Goal: Task Accomplishment & Management: Complete application form

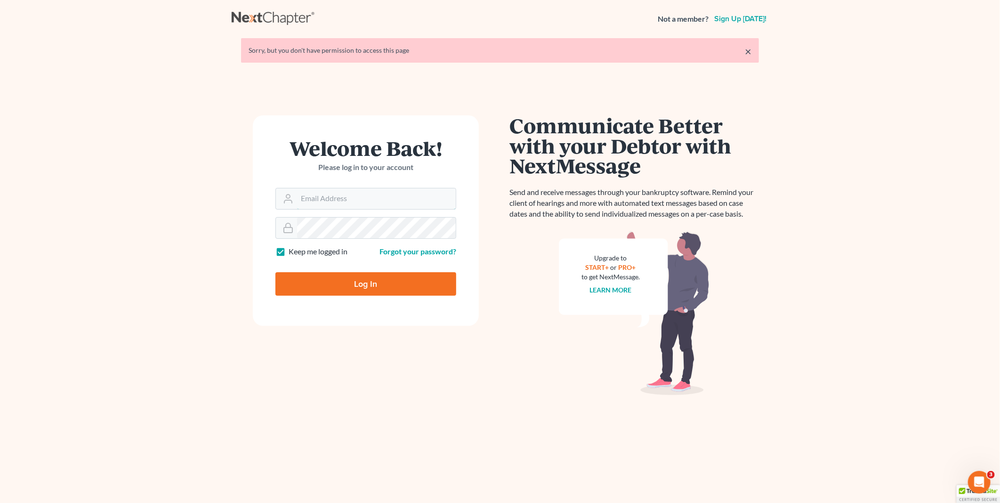
type input "PDonegan@tbennerlaw.com"
click at [395, 280] on input "Log In" at bounding box center [366, 284] width 181 height 24
type input "Thinking..."
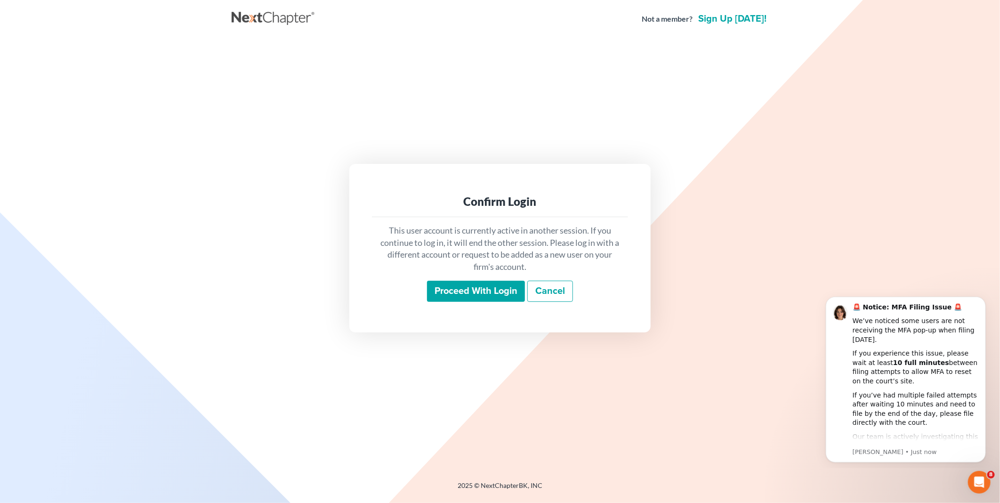
click at [500, 289] on input "Proceed with login" at bounding box center [476, 292] width 98 height 22
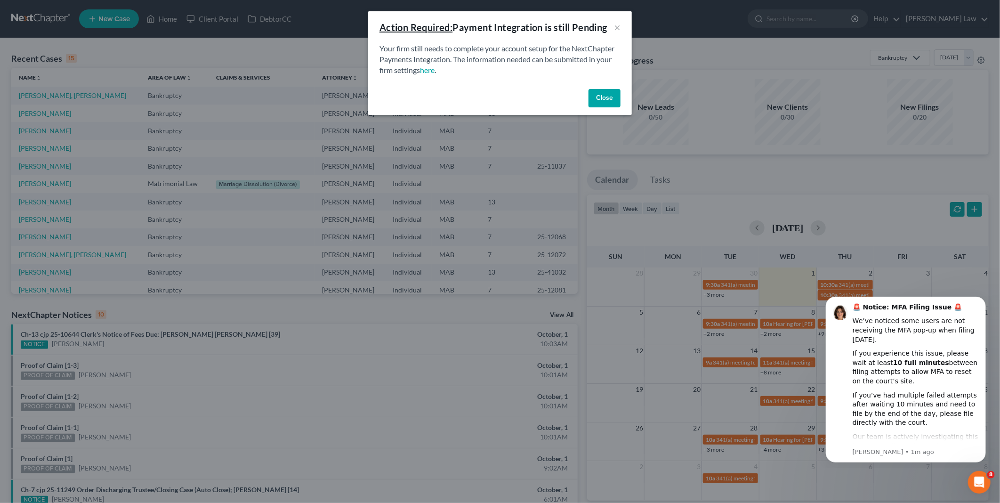
click at [603, 93] on button "Close" at bounding box center [605, 98] width 32 height 19
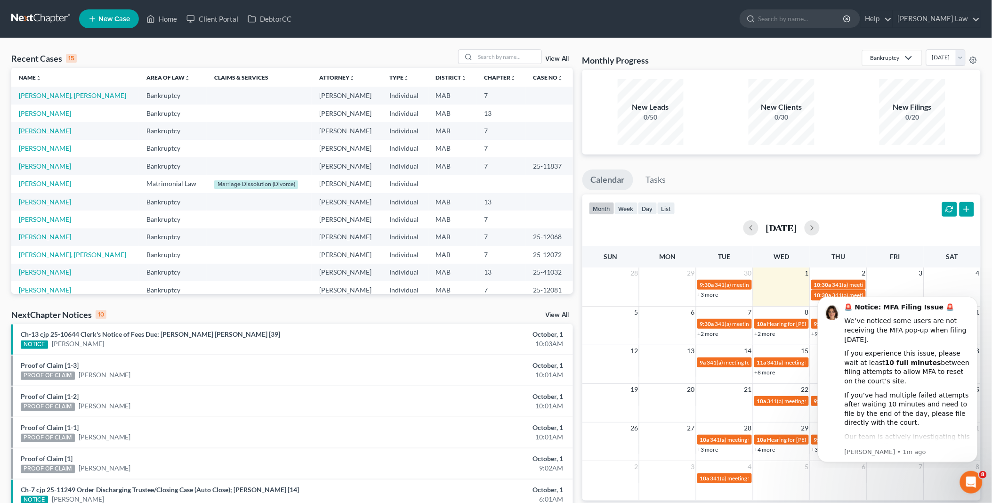
click at [41, 132] on link "[PERSON_NAME]" at bounding box center [45, 131] width 52 height 8
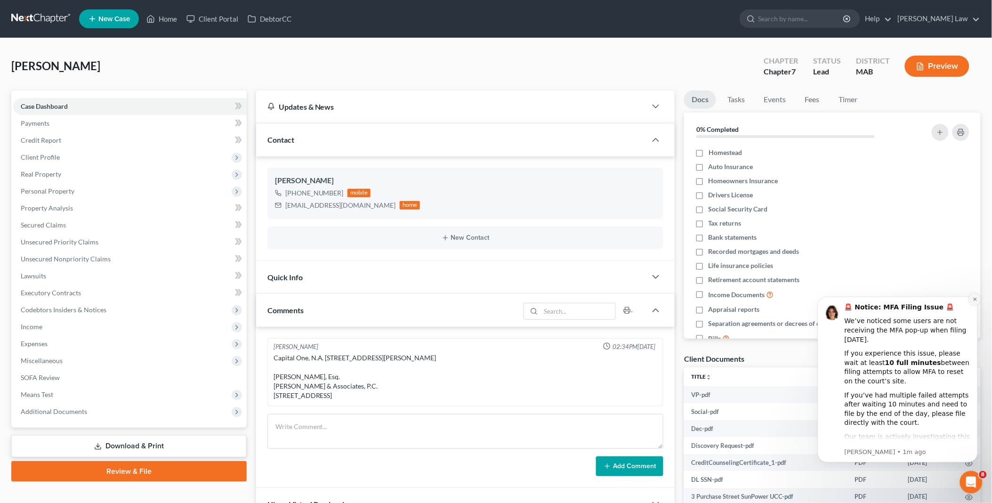
click at [975, 299] on icon "Dismiss notification" at bounding box center [974, 298] width 3 height 3
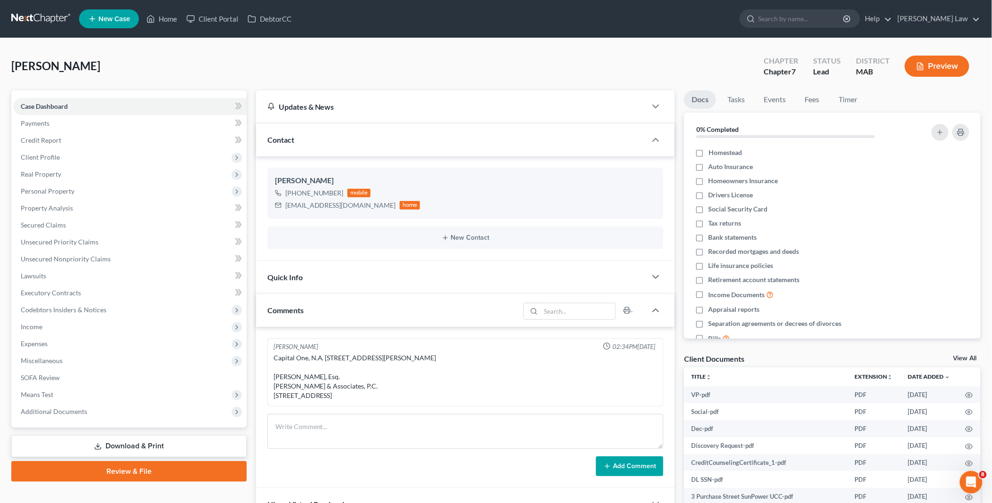
click at [964, 357] on link "View All" at bounding box center [966, 358] width 24 height 7
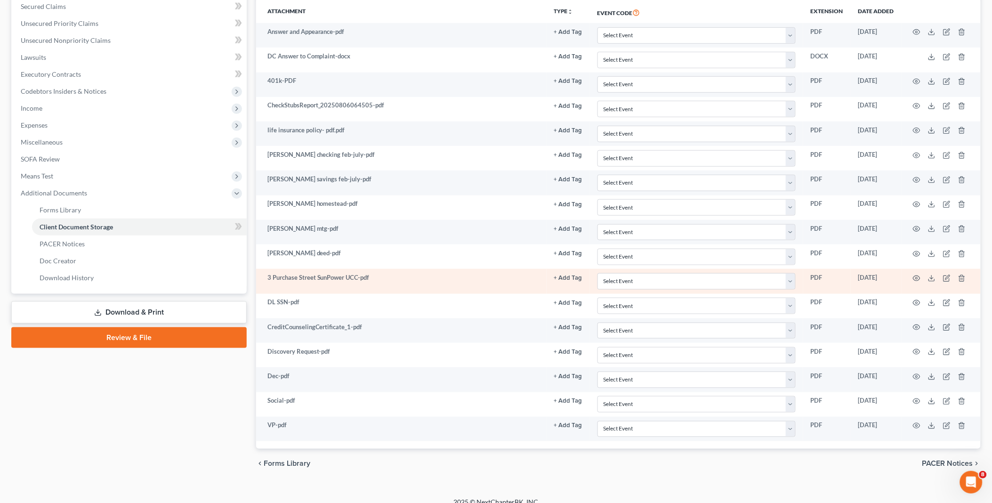
scroll to position [231, 0]
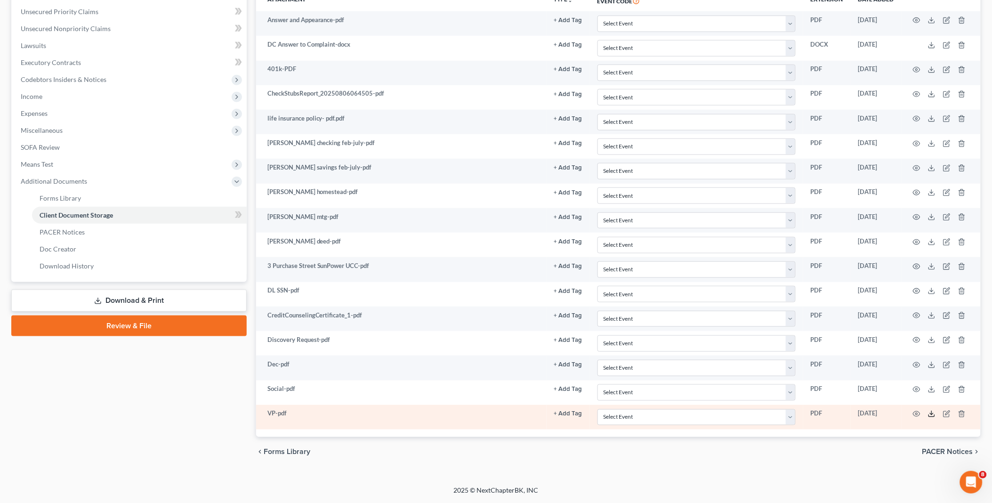
click at [930, 414] on icon at bounding box center [932, 414] width 8 height 8
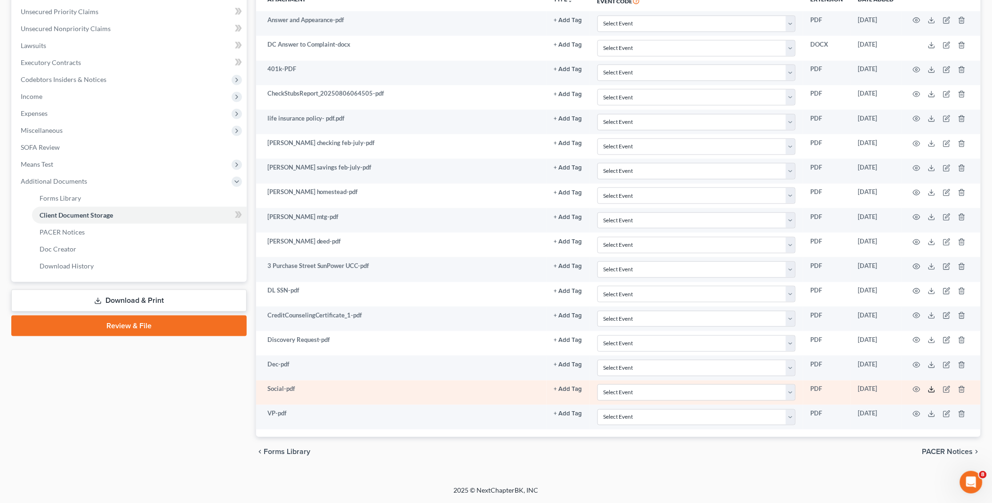
click at [932, 389] on icon at bounding box center [932, 390] width 8 height 8
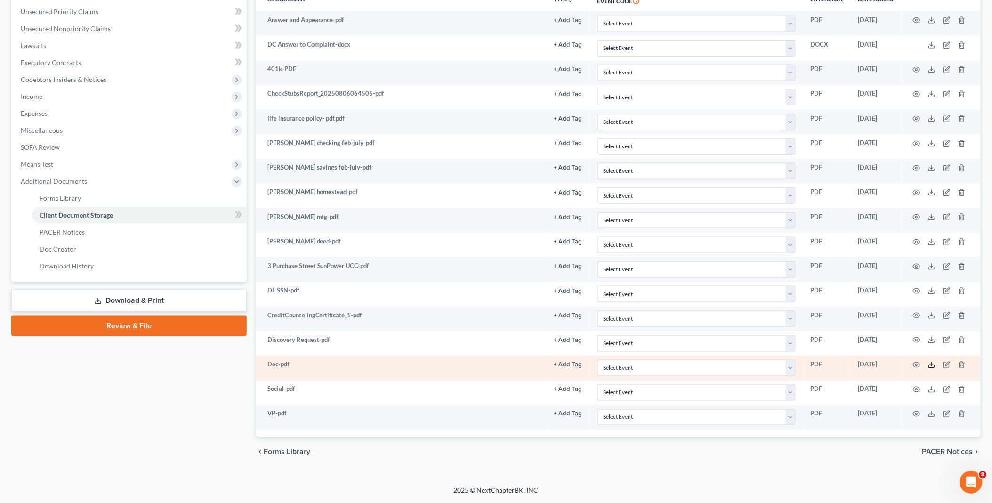
click at [934, 363] on icon at bounding box center [932, 365] width 8 height 8
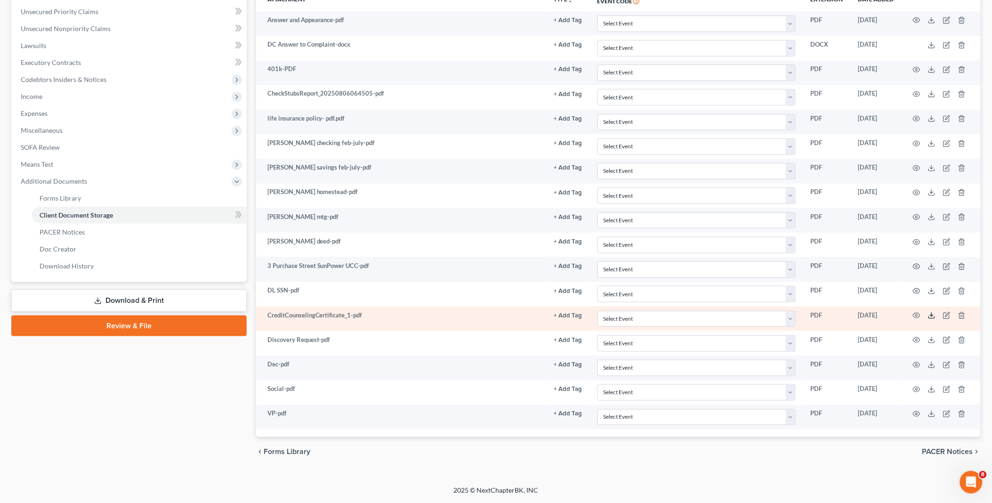
click at [935, 314] on icon at bounding box center [932, 316] width 8 height 8
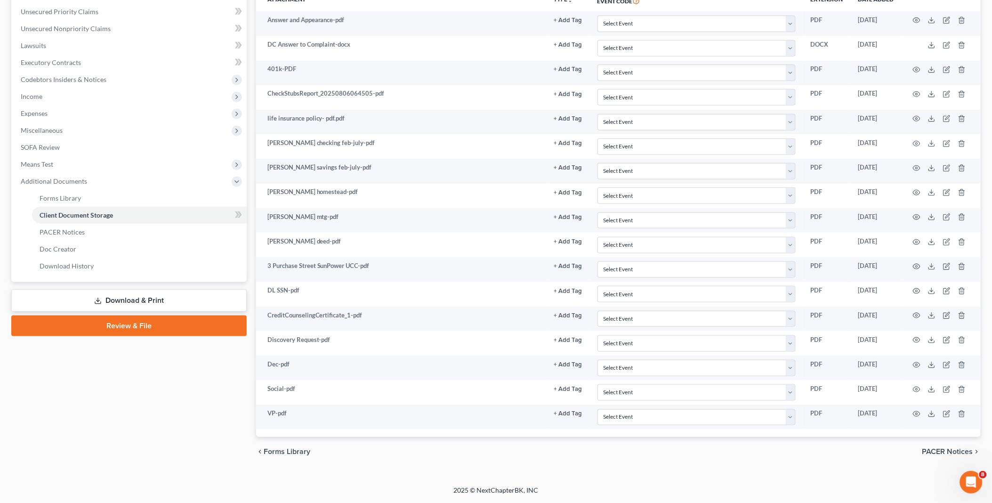
click at [136, 327] on link "Review & File" at bounding box center [129, 326] width 236 height 21
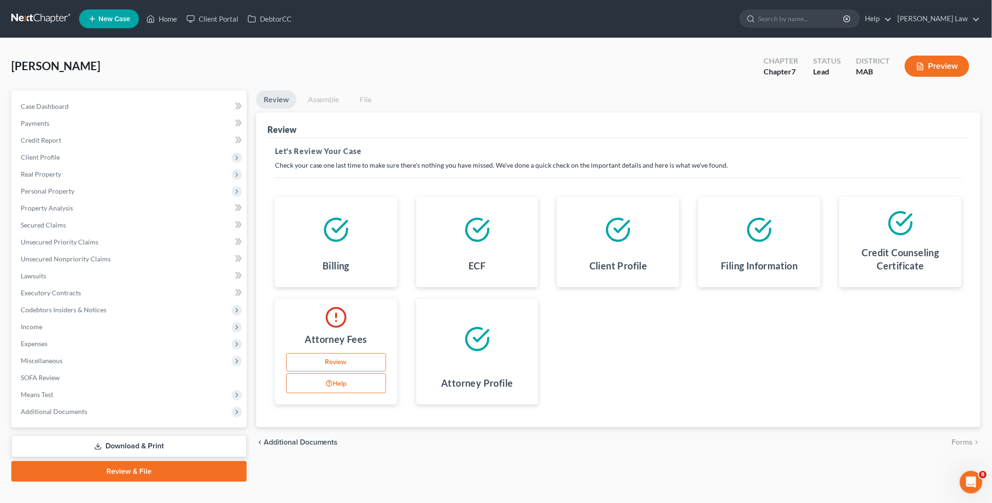
click at [339, 360] on link "Review" at bounding box center [336, 362] width 100 height 19
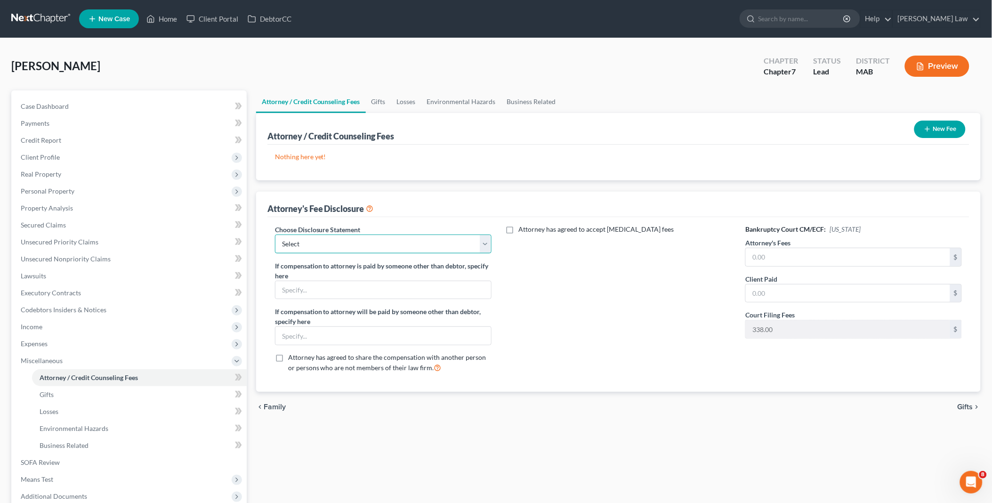
click at [485, 244] on select "Select Attorney Compensation" at bounding box center [383, 244] width 217 height 19
select select "0"
click at [275, 235] on select "Select Attorney Compensation" at bounding box center [383, 244] width 217 height 19
click at [877, 260] on input "text" at bounding box center [848, 257] width 204 height 18
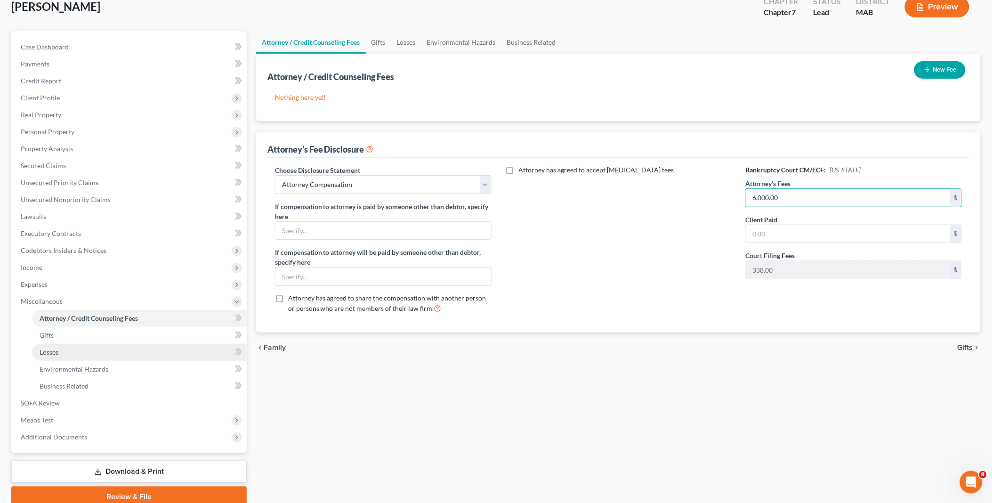
scroll to position [98, 0]
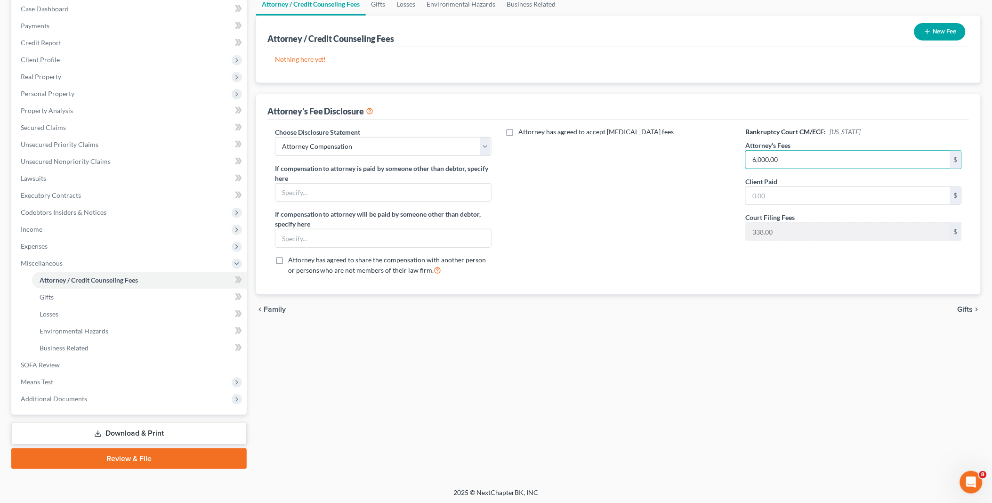
type input "6,000.00"
click at [135, 455] on link "Review & File" at bounding box center [129, 458] width 236 height 21
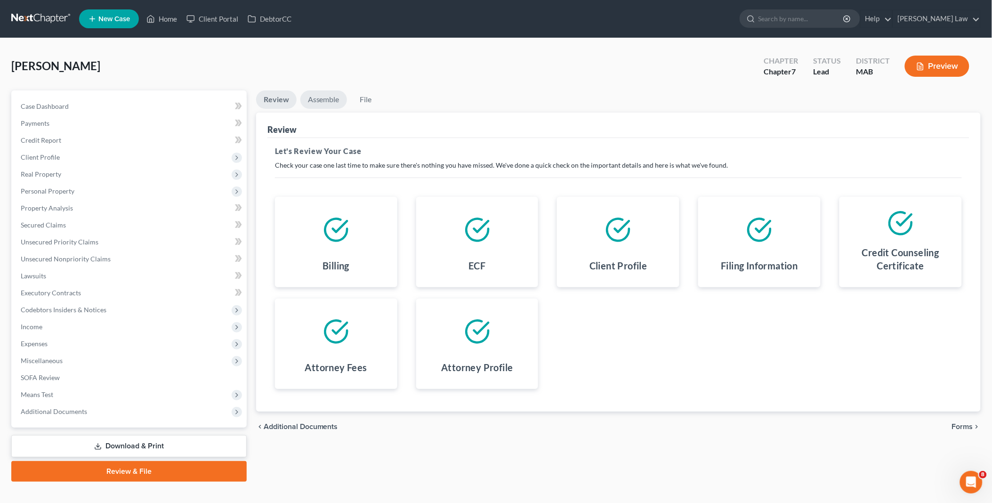
click at [333, 94] on link "Assemble" at bounding box center [324, 99] width 47 height 18
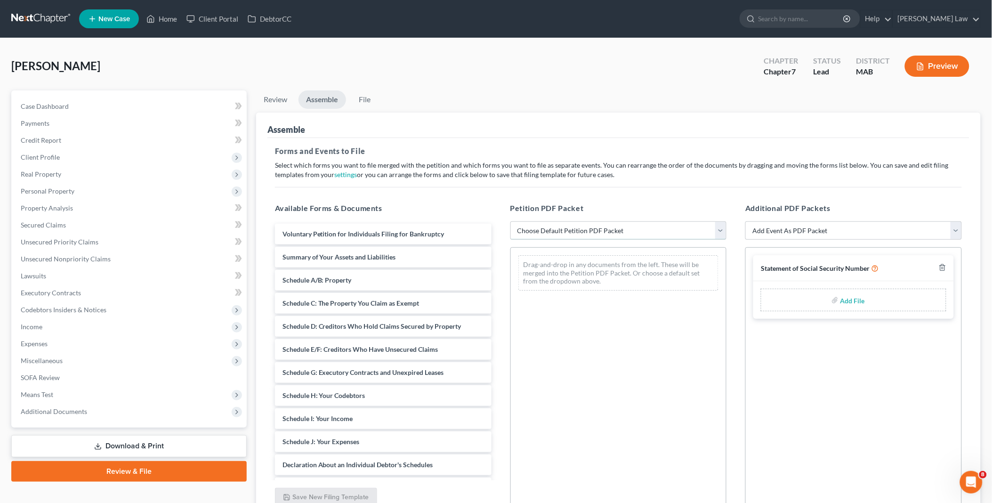
click at [721, 225] on select "Choose Default Petition PDF Packet Emergency Filing (Voluntary Petition and Cre…" at bounding box center [619, 230] width 217 height 19
select select "0"
click at [511, 221] on select "Choose Default Petition PDF Packet Emergency Filing (Voluntary Petition and Cre…" at bounding box center [619, 230] width 217 height 19
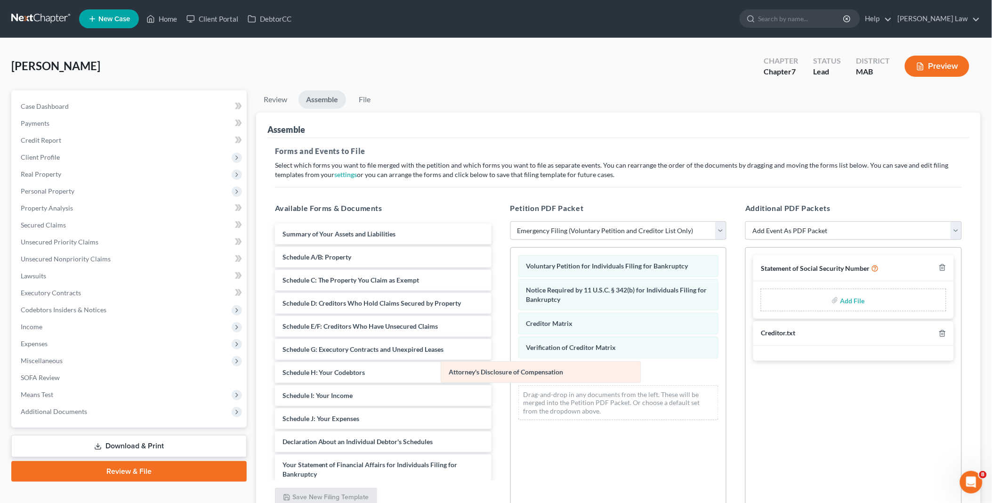
drag, startPoint x: 650, startPoint y: 370, endPoint x: 449, endPoint y: 372, distance: 201.6
click at [511, 371] on div "Attorney's Disclosure of Compensation Voluntary Petition for Individuals Filing…" at bounding box center [619, 338] width 216 height 180
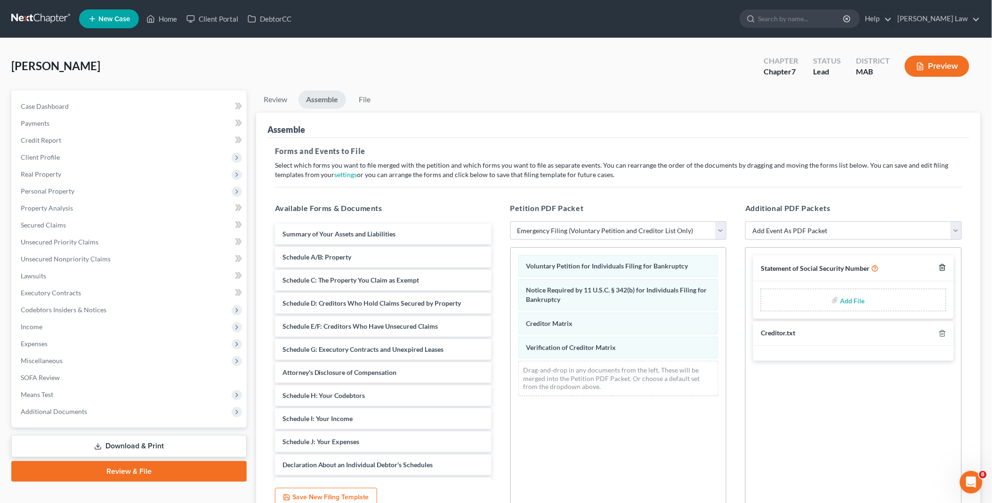
click at [944, 267] on icon "button" at bounding box center [943, 268] width 8 height 8
click at [366, 98] on link "File" at bounding box center [365, 99] width 30 height 18
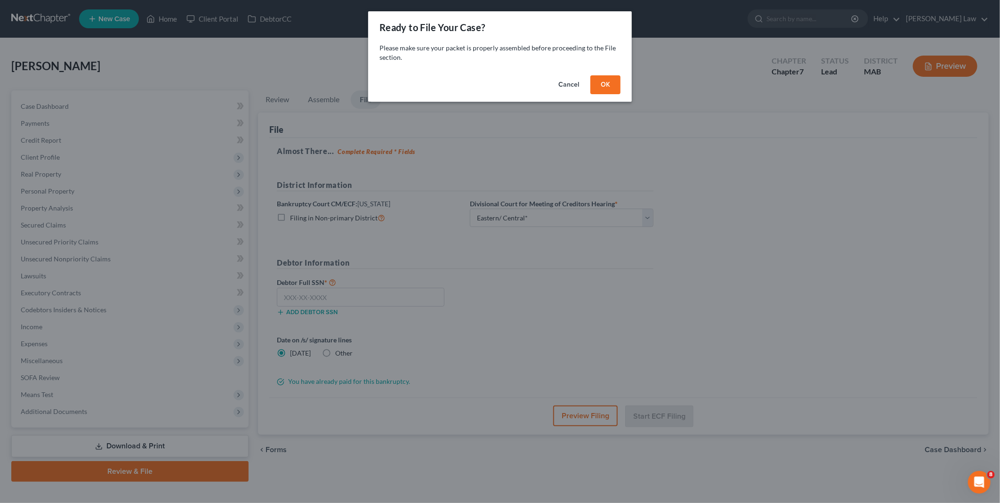
click at [600, 84] on button "OK" at bounding box center [606, 84] width 30 height 19
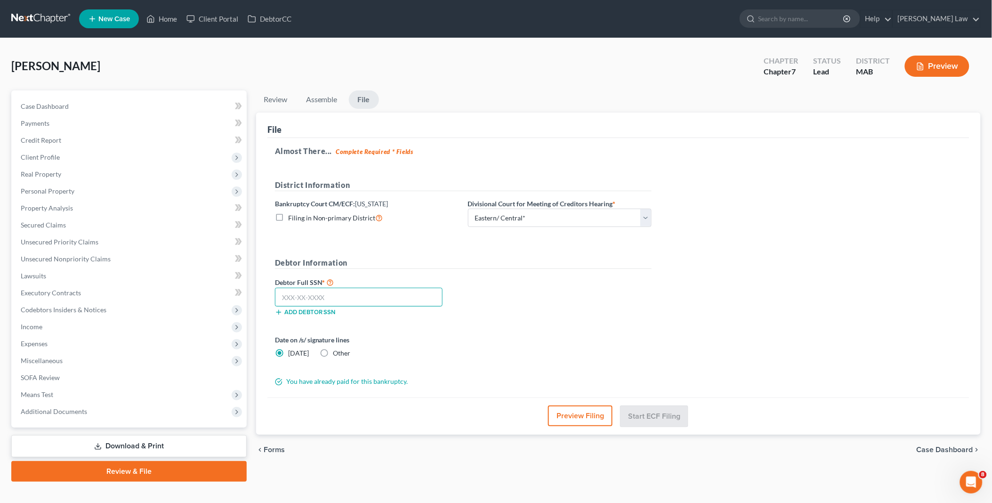
click at [315, 293] on input "text" at bounding box center [359, 297] width 168 height 19
type input "019-76-0399"
click at [641, 417] on button "Start ECF Filing" at bounding box center [654, 416] width 67 height 21
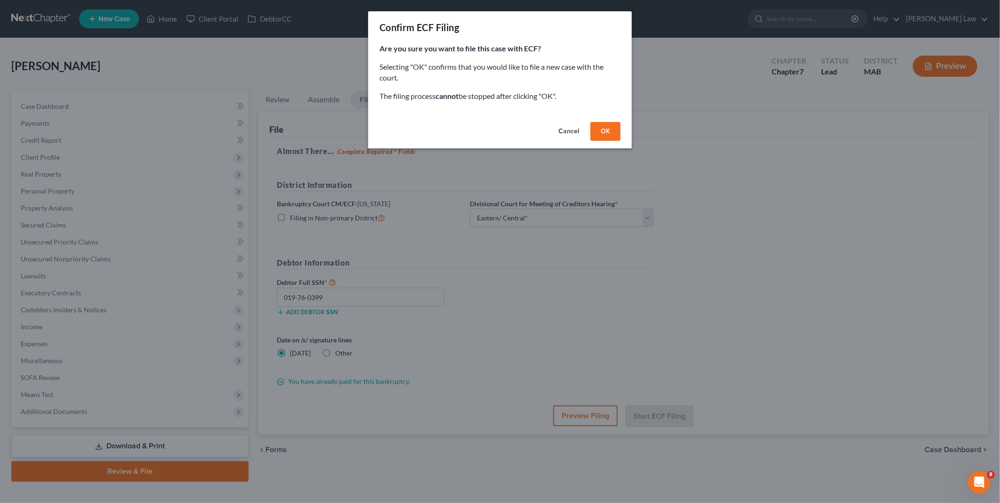
click at [604, 128] on button "OK" at bounding box center [606, 131] width 30 height 19
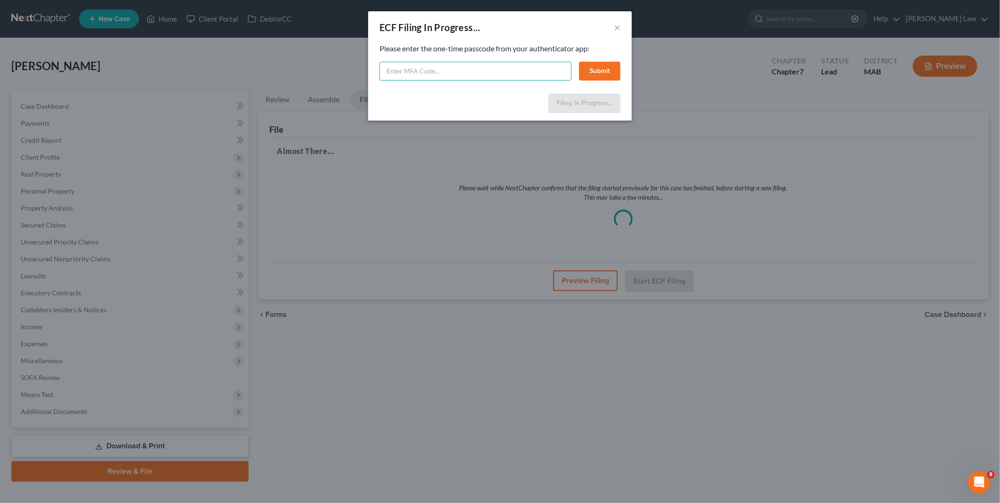
click at [390, 68] on input "text" at bounding box center [476, 71] width 192 height 19
type input "552938"
click at [594, 71] on button "Submit" at bounding box center [599, 71] width 41 height 19
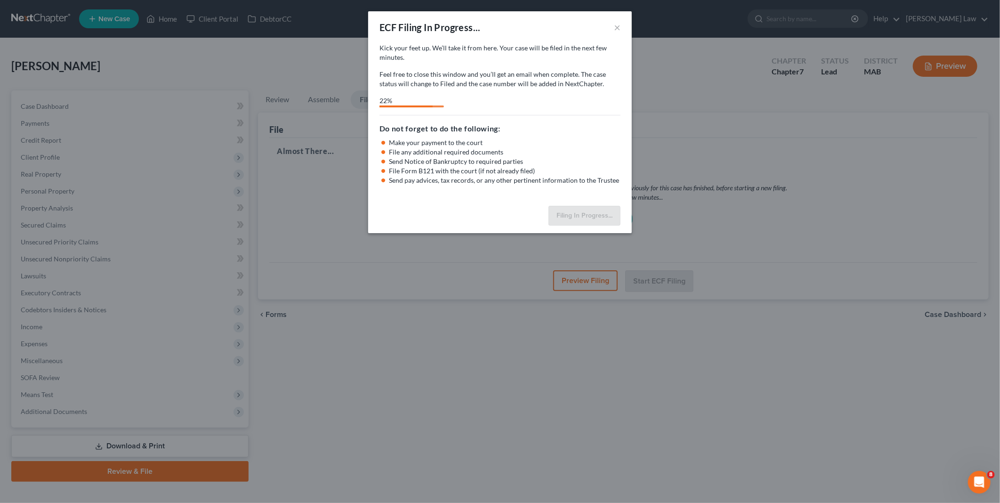
select select "2"
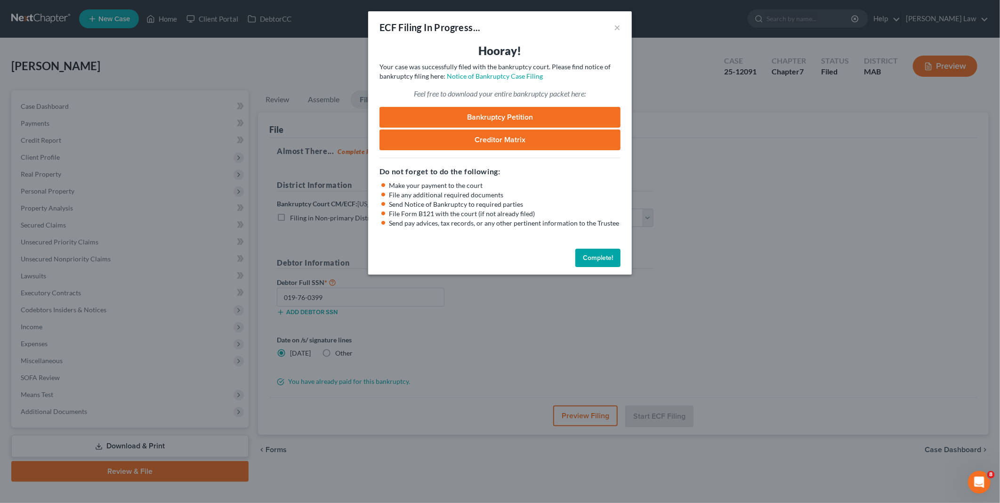
click at [590, 256] on button "Complete!" at bounding box center [598, 258] width 45 height 19
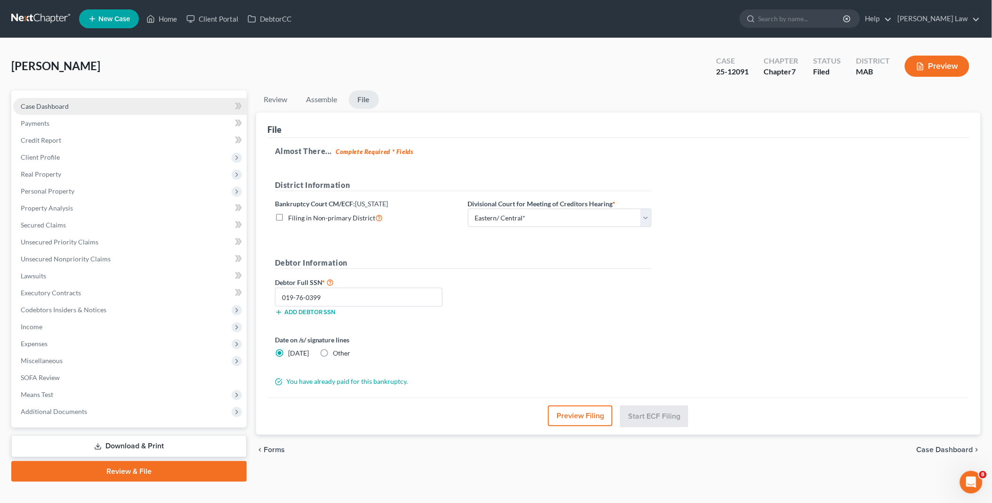
click at [68, 102] on span "Case Dashboard" at bounding box center [45, 106] width 48 height 8
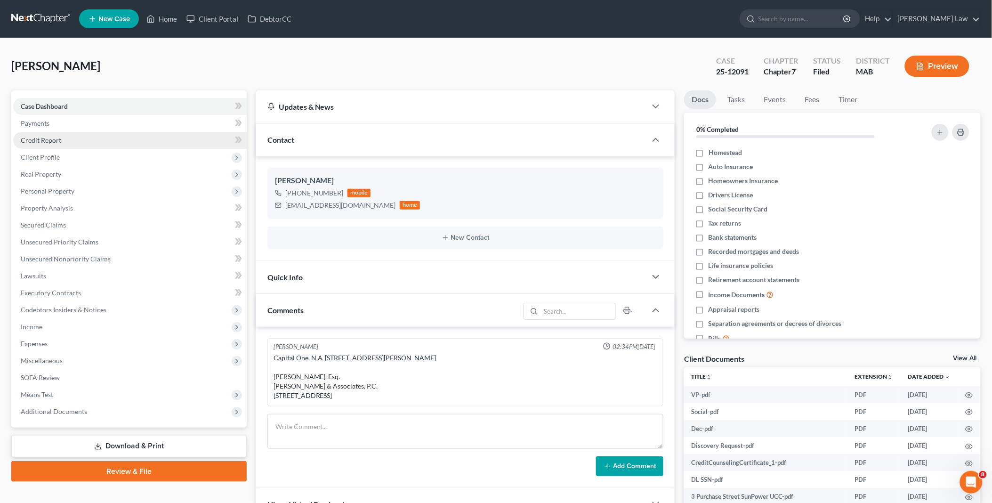
click at [57, 135] on link "Credit Report" at bounding box center [130, 140] width 234 height 17
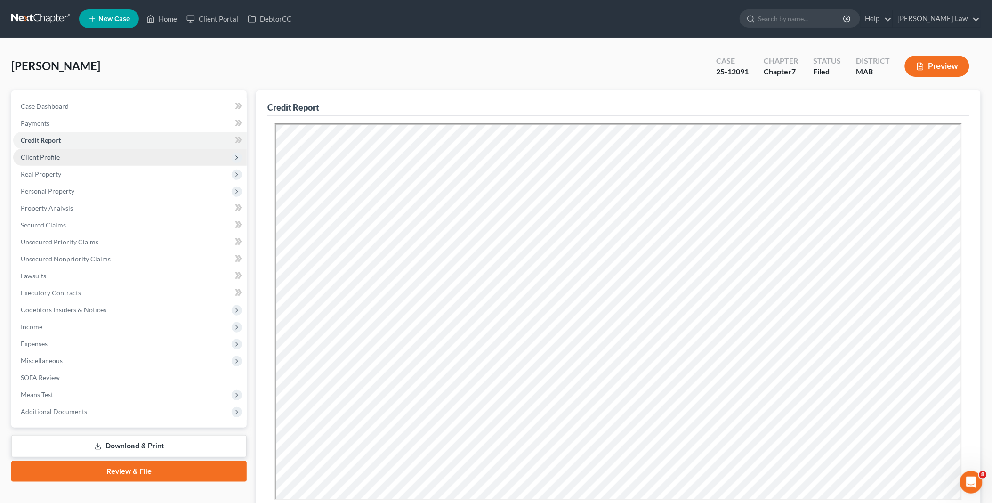
click at [49, 156] on span "Client Profile" at bounding box center [40, 157] width 39 height 8
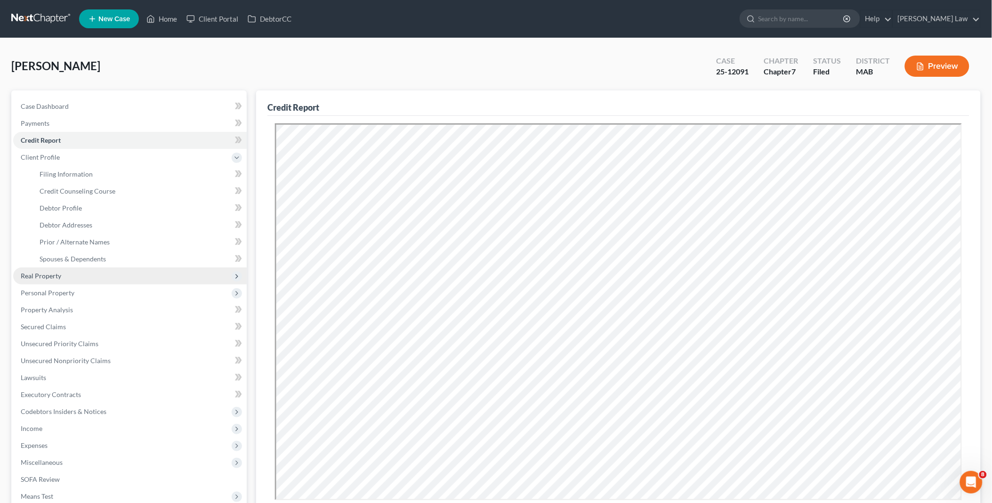
click at [54, 274] on span "Real Property" at bounding box center [41, 276] width 41 height 8
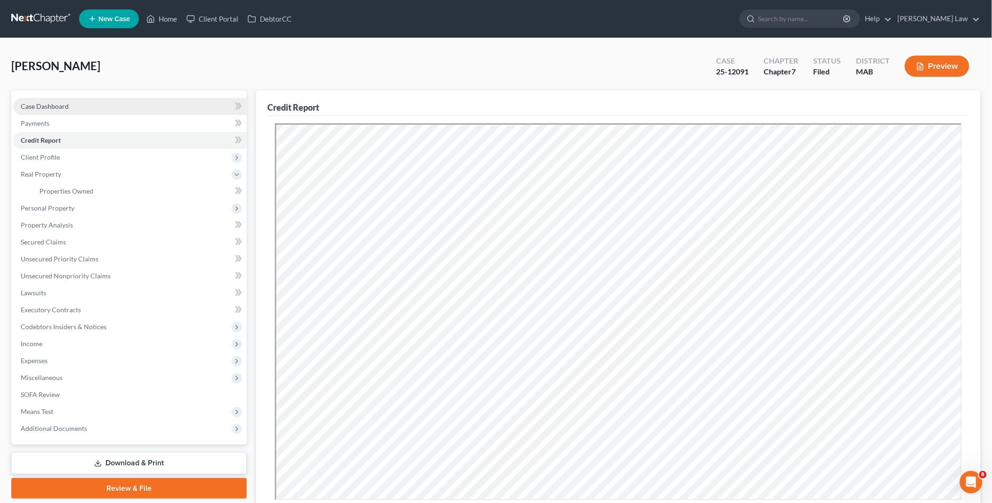
click at [65, 107] on span "Case Dashboard" at bounding box center [45, 106] width 48 height 8
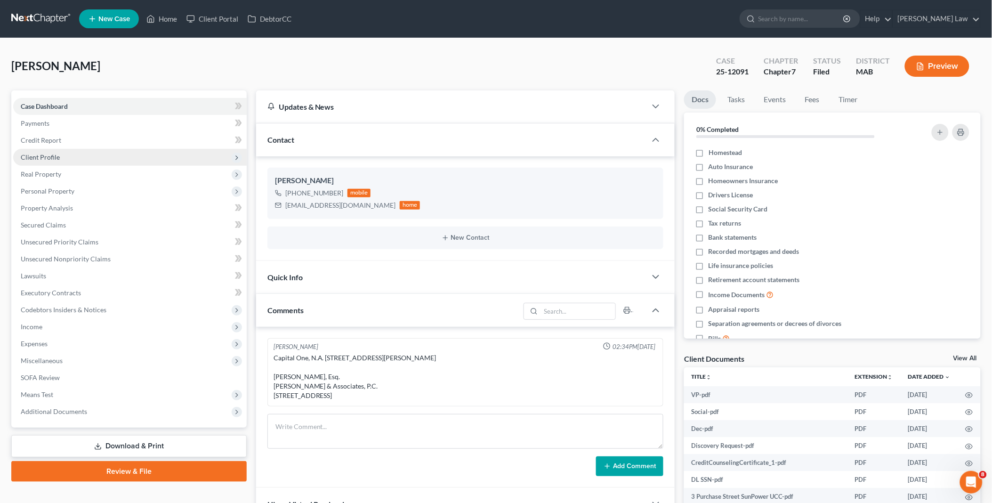
click at [65, 155] on span "Client Profile" at bounding box center [130, 157] width 234 height 17
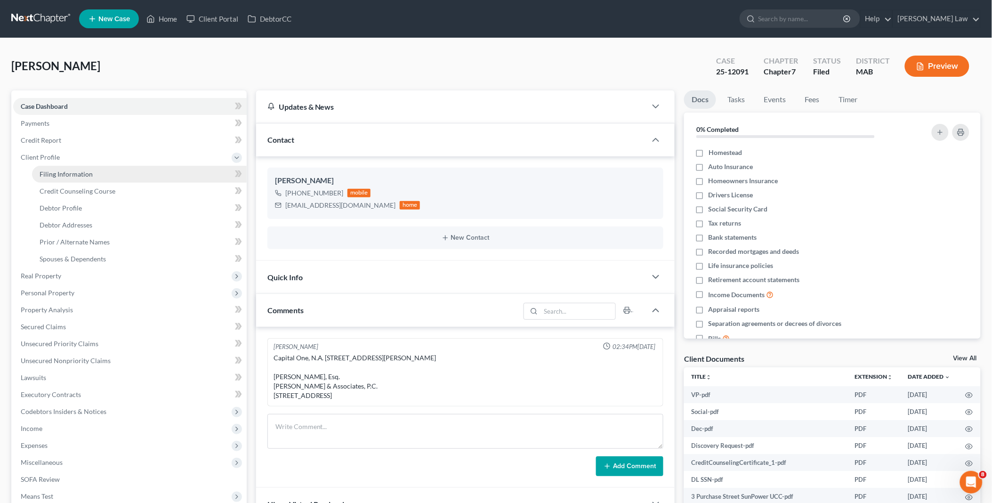
click at [74, 171] on span "Filing Information" at bounding box center [66, 174] width 53 height 8
select select "1"
select select "0"
select select "22"
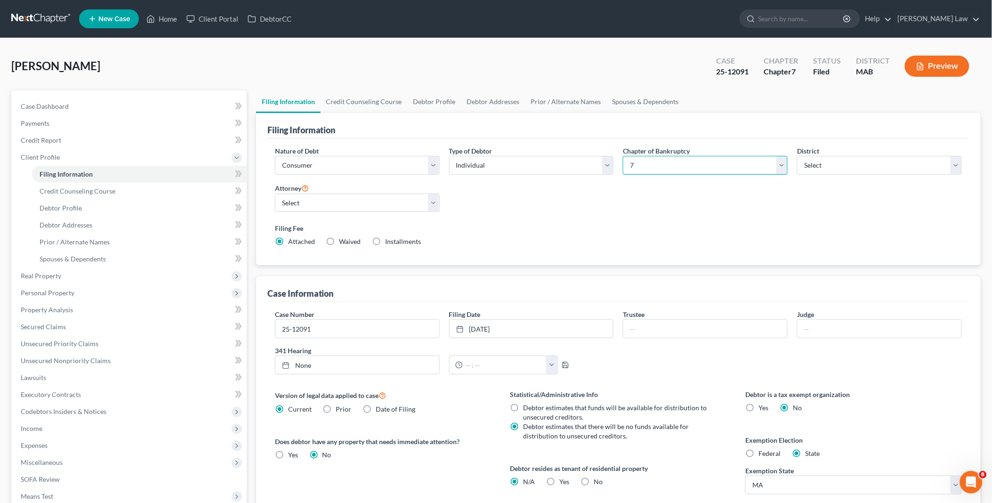
click at [780, 166] on select "Select 7 11 12 13" at bounding box center [705, 165] width 165 height 19
select select "3"
click at [623, 156] on select "Select 7 11 12 13" at bounding box center [705, 165] width 165 height 19
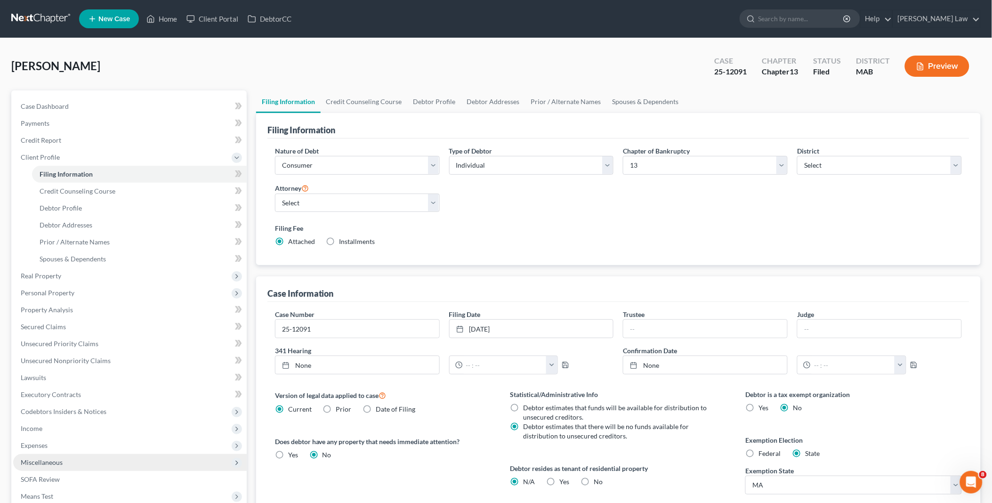
click at [38, 460] on span "Miscellaneous" at bounding box center [42, 462] width 42 height 8
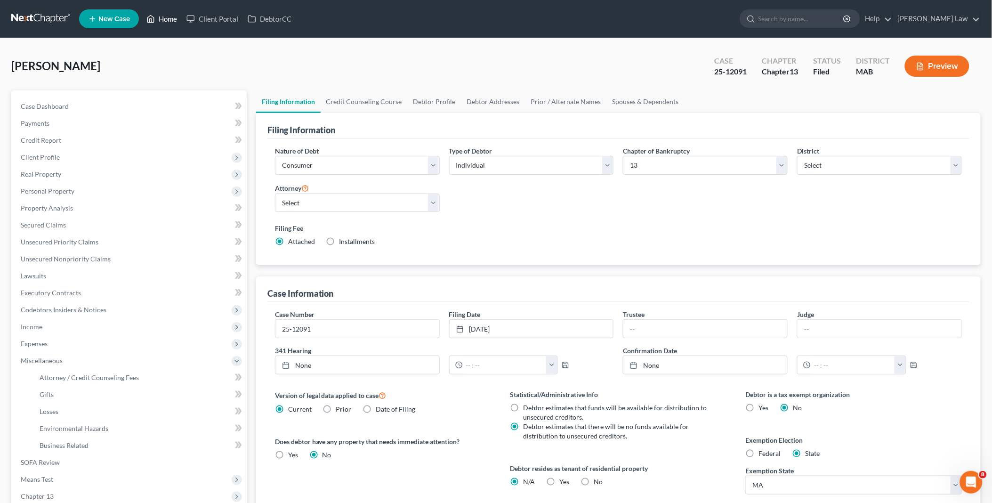
click at [166, 13] on link "Home" at bounding box center [162, 18] width 40 height 17
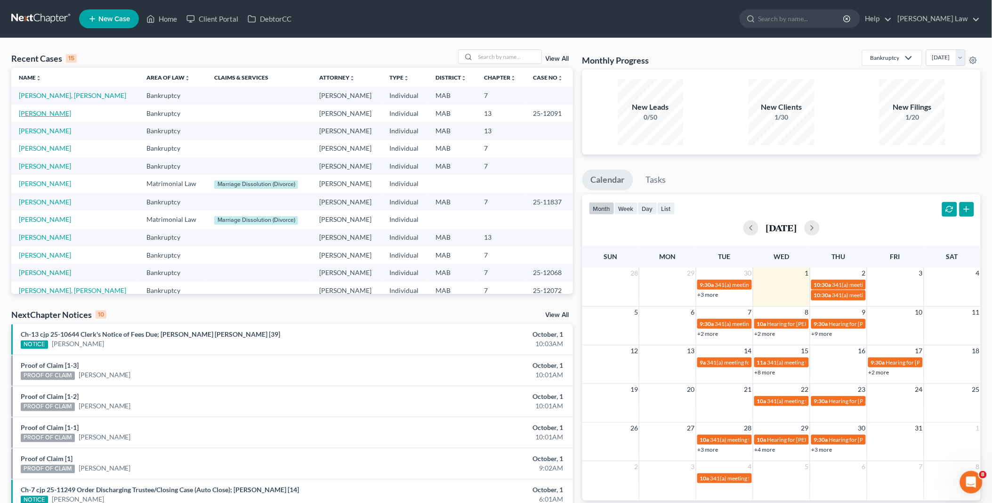
click at [45, 114] on link "[PERSON_NAME]" at bounding box center [45, 113] width 52 height 8
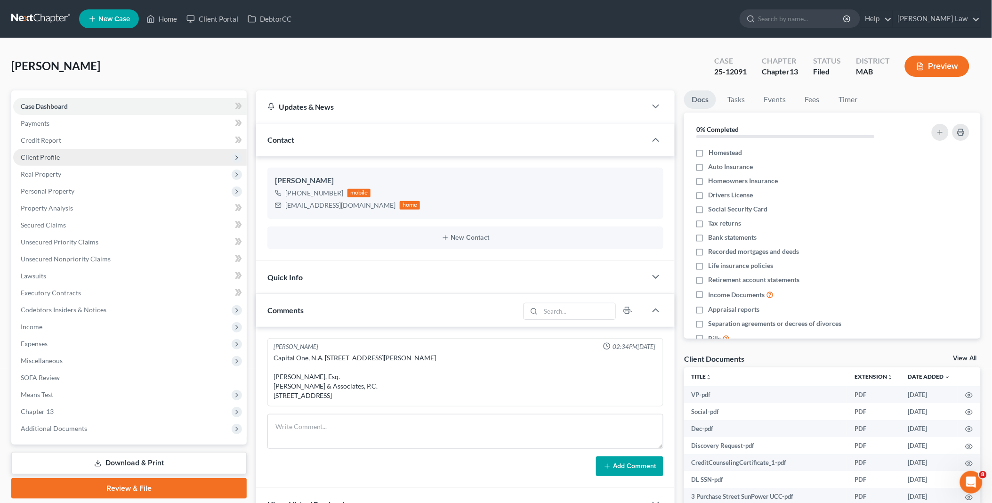
click at [60, 154] on span "Client Profile" at bounding box center [130, 157] width 234 height 17
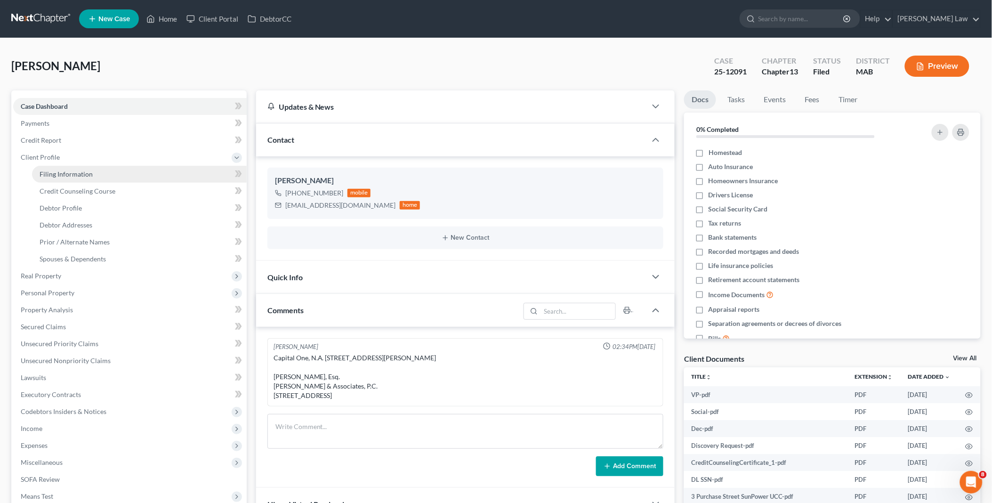
click at [66, 172] on span "Filing Information" at bounding box center [66, 174] width 53 height 8
select select "1"
select select "0"
select select "3"
select select "39"
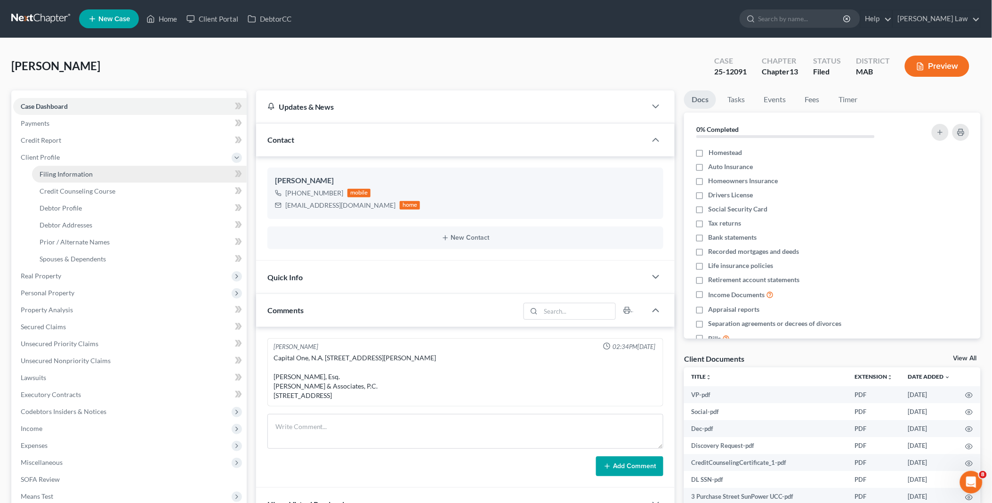
select select "0"
select select "22"
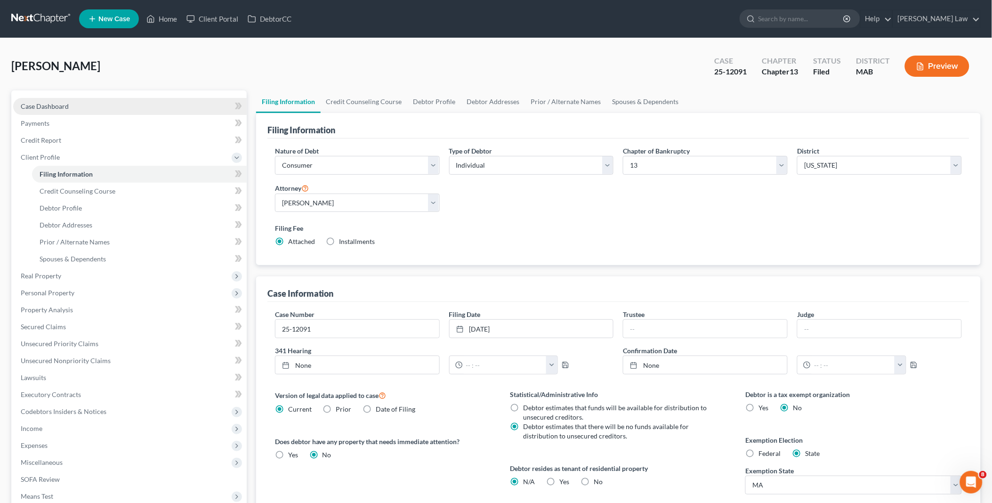
click at [46, 100] on link "Case Dashboard" at bounding box center [130, 106] width 234 height 17
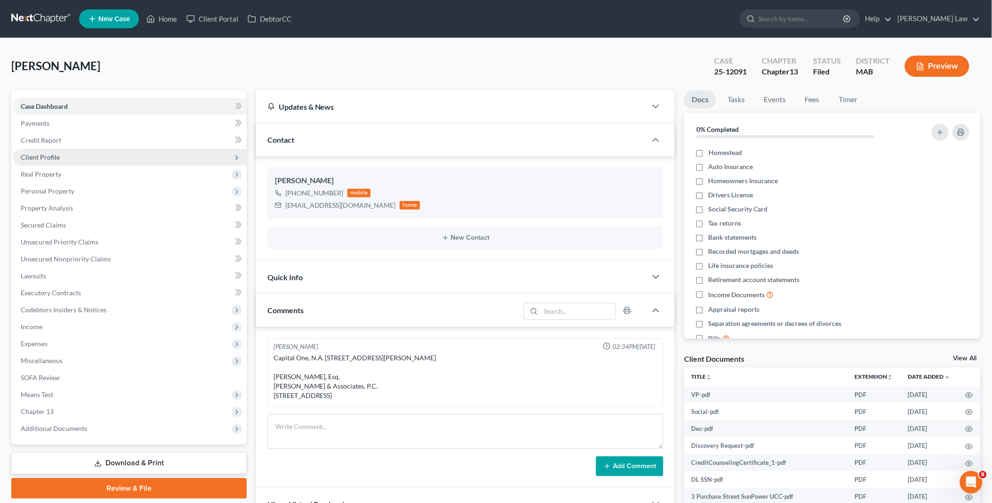
click at [60, 155] on span "Client Profile" at bounding box center [130, 157] width 234 height 17
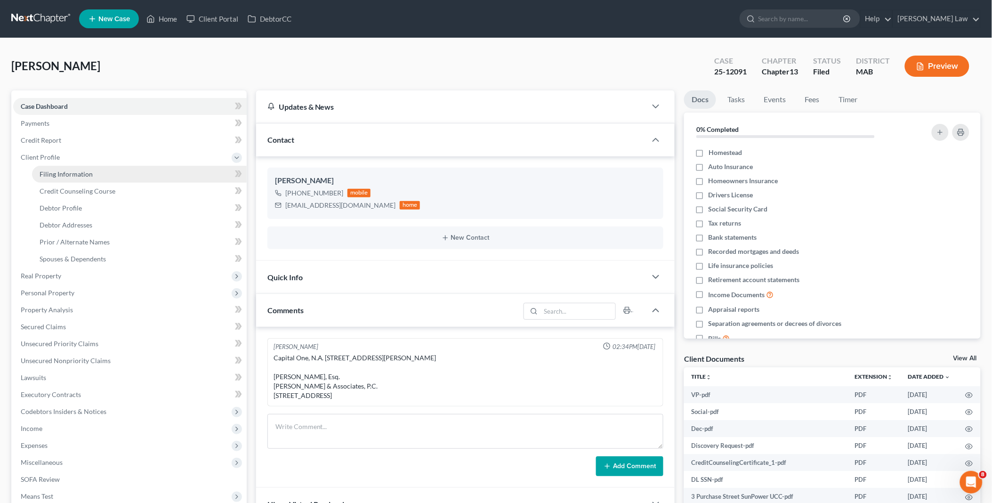
click at [82, 172] on span "Filing Information" at bounding box center [66, 174] width 53 height 8
select select "1"
select select "0"
select select "3"
select select "39"
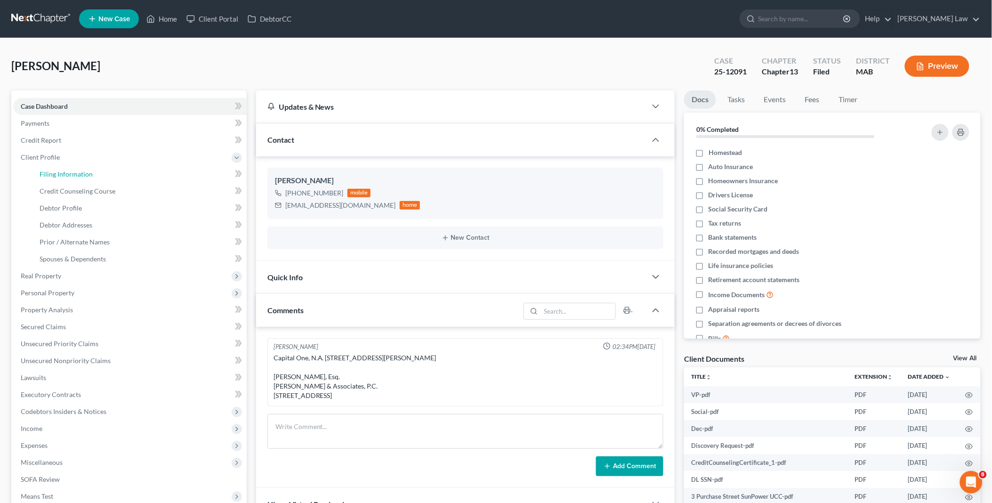
select select "0"
select select "22"
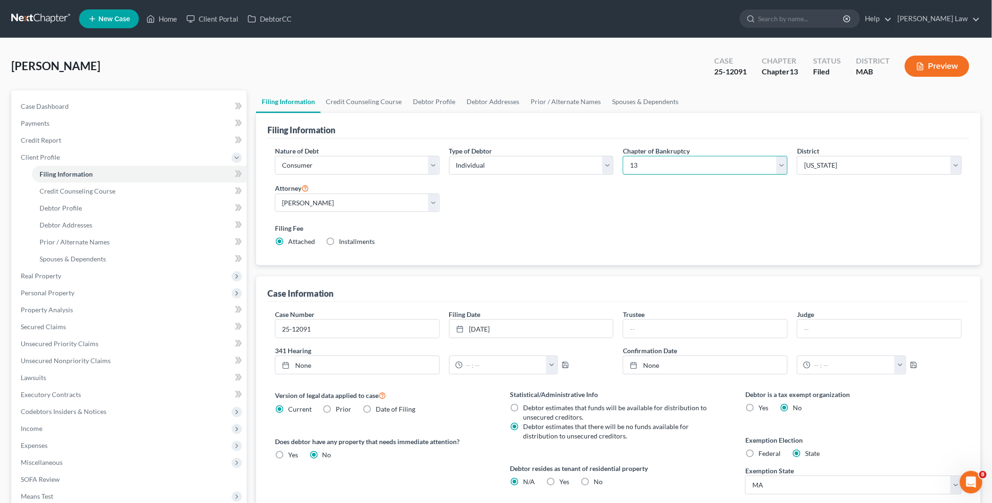
drag, startPoint x: 783, startPoint y: 163, endPoint x: 778, endPoint y: 166, distance: 6.1
click at [783, 163] on select "Select 7 11 12 13" at bounding box center [705, 165] width 165 height 19
select select "0"
click at [623, 156] on select "Select 7 11 12 13" at bounding box center [705, 165] width 165 height 19
click at [177, 15] on link "Home" at bounding box center [162, 18] width 40 height 17
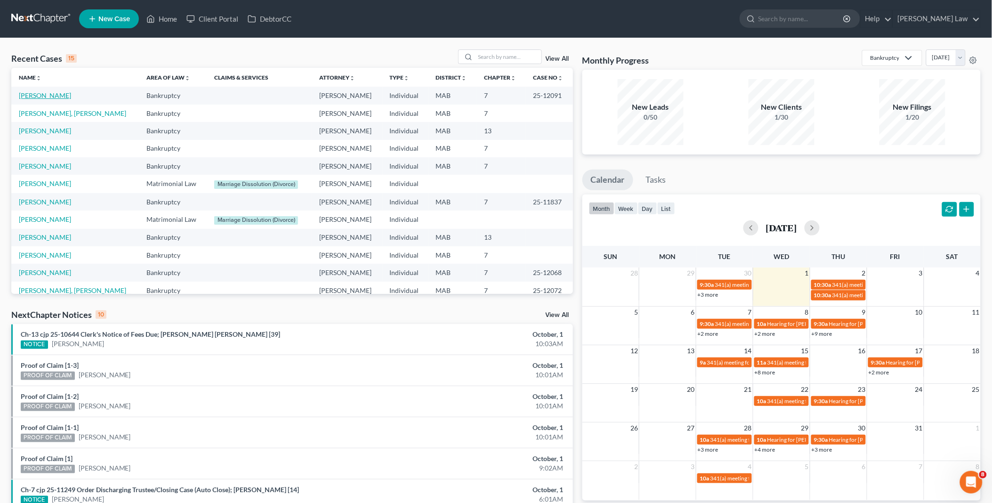
click at [40, 96] on link "[PERSON_NAME]" at bounding box center [45, 95] width 52 height 8
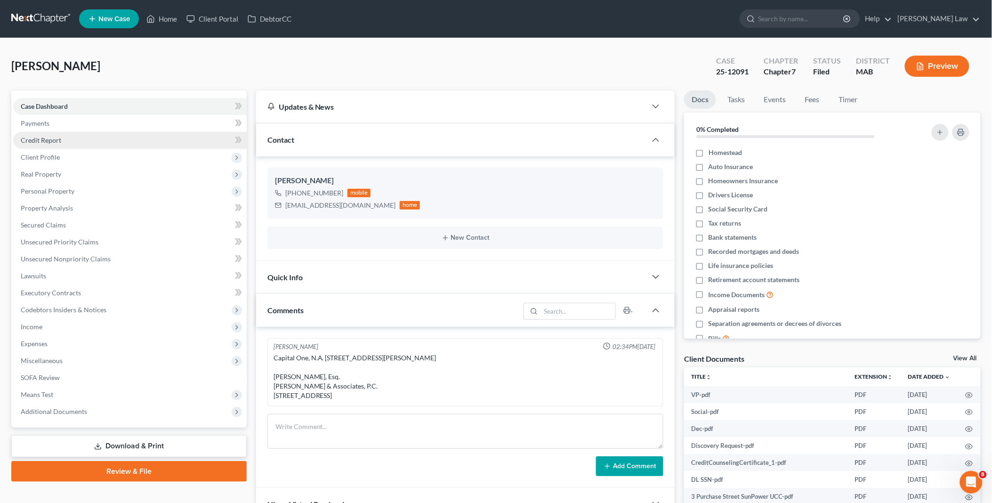
click at [49, 154] on span "Client Profile" at bounding box center [40, 157] width 39 height 8
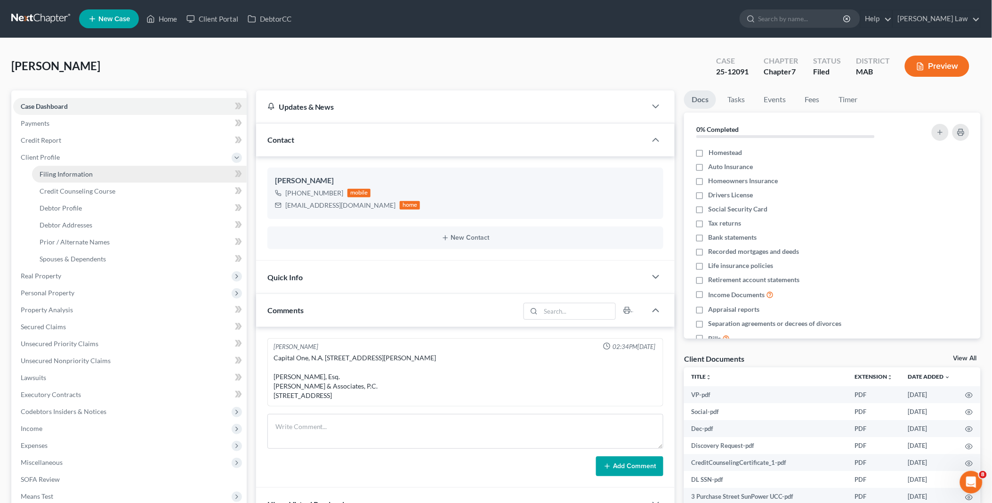
click at [58, 175] on span "Filing Information" at bounding box center [66, 174] width 53 height 8
select select "1"
select select "0"
select select "39"
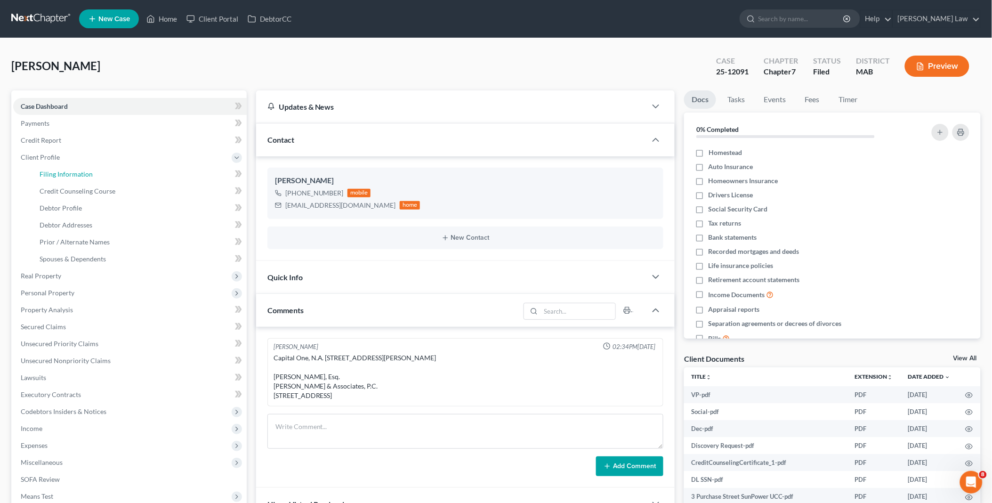
select select "0"
select select "22"
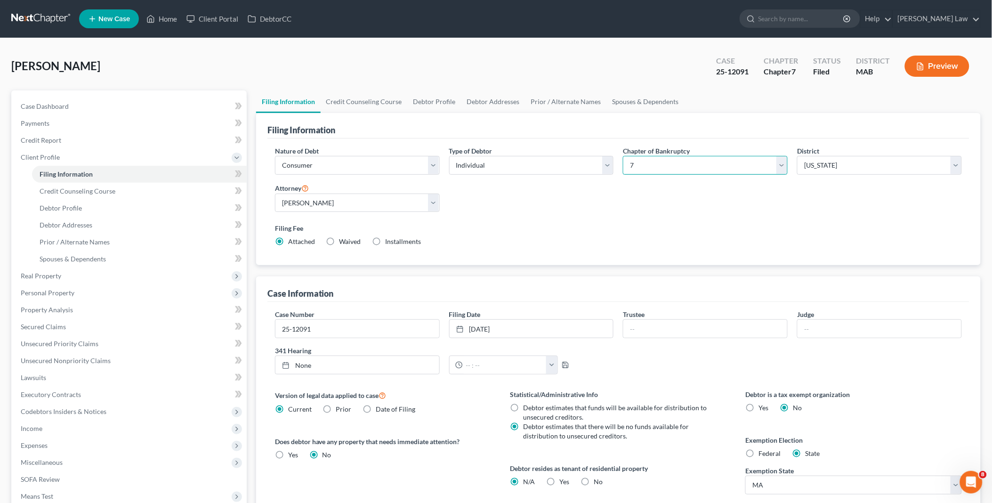
click at [783, 166] on select "Select 7 11 12 13" at bounding box center [705, 165] width 165 height 19
select select "3"
click at [623, 156] on select "Select 7 11 12 13" at bounding box center [705, 165] width 165 height 19
click at [162, 15] on link "Home" at bounding box center [162, 18] width 40 height 17
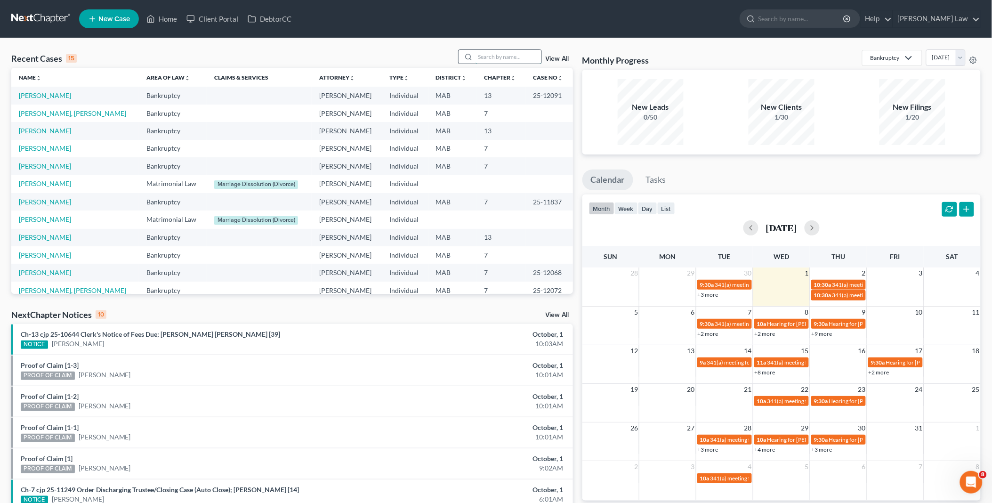
click at [495, 59] on input "search" at bounding box center [509, 57] width 66 height 14
type input "[PERSON_NAME]"
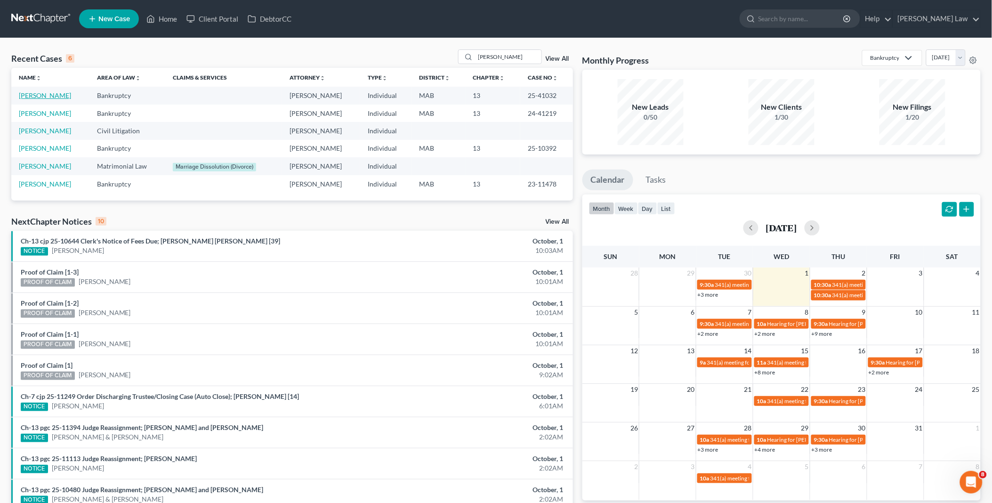
click at [69, 96] on link "[PERSON_NAME]" at bounding box center [45, 95] width 52 height 8
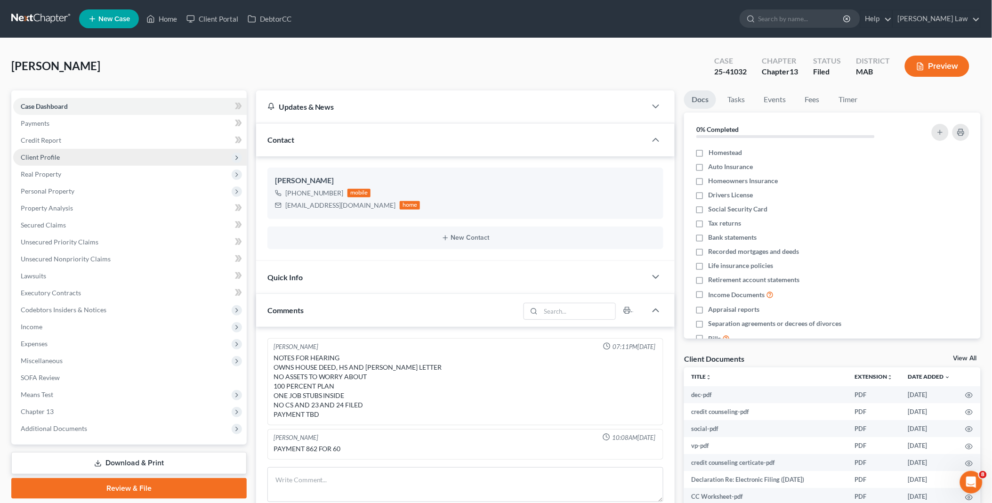
click at [73, 157] on span "Client Profile" at bounding box center [130, 157] width 234 height 17
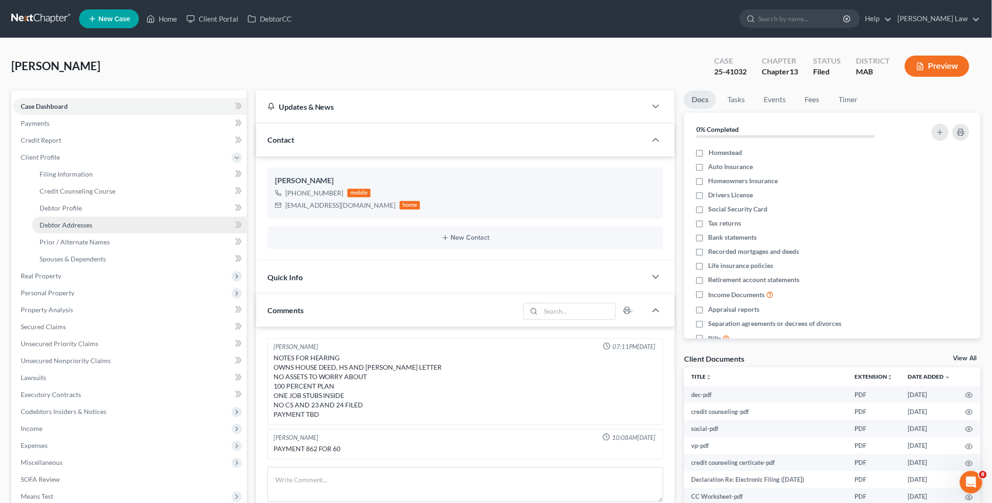
click at [81, 223] on span "Debtor Addresses" at bounding box center [66, 225] width 53 height 8
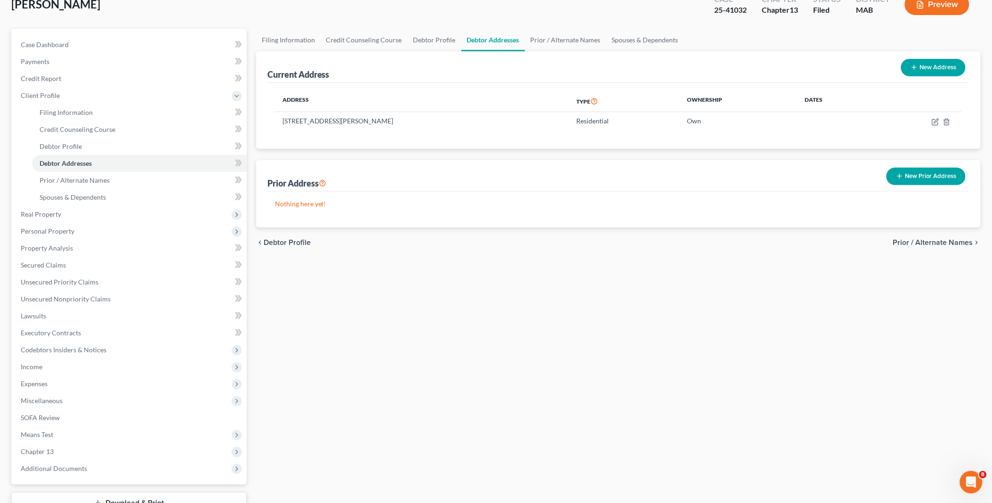
scroll to position [132, 0]
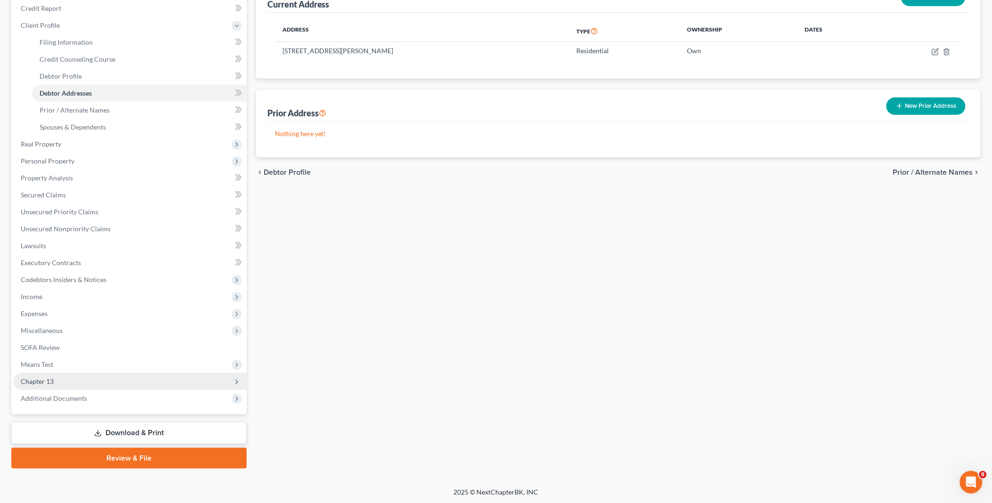
click at [50, 377] on span "Chapter 13" at bounding box center [37, 381] width 33 height 8
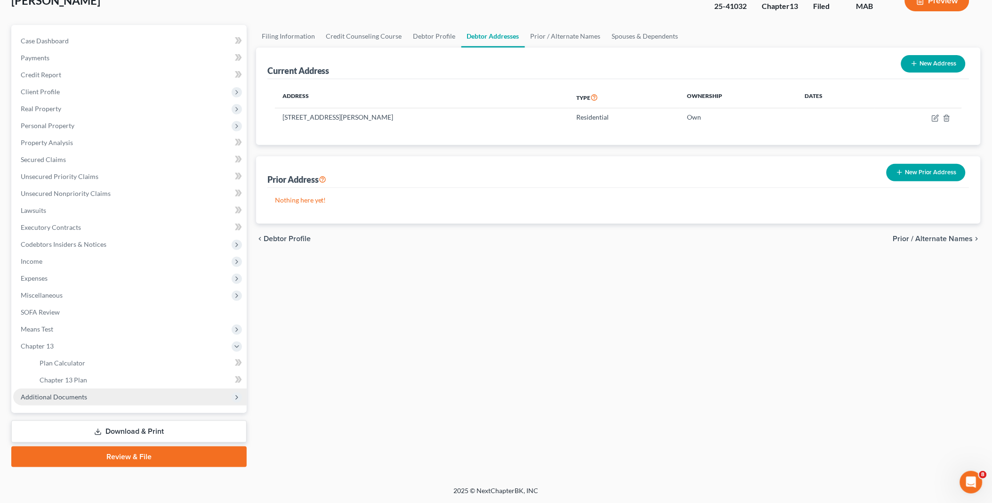
scroll to position [64, 0]
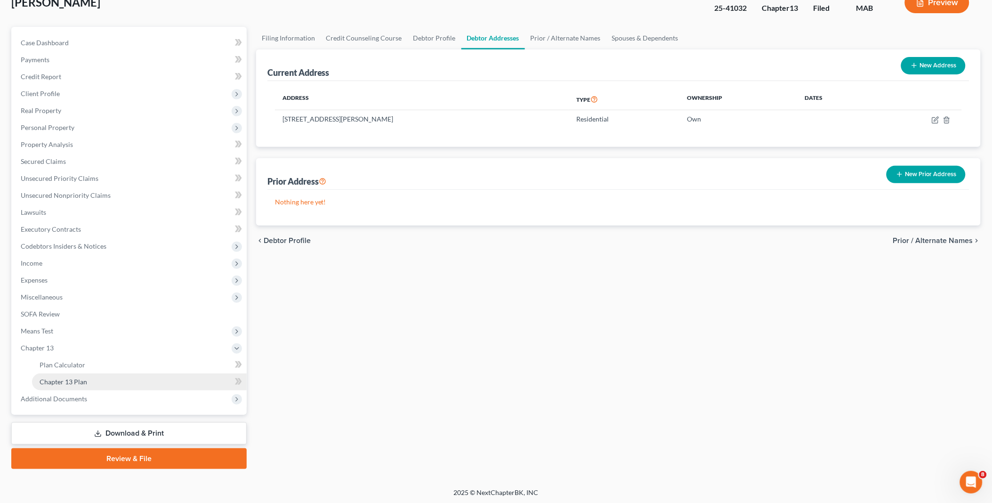
click at [73, 380] on span "Chapter 13 Plan" at bounding box center [64, 382] width 48 height 8
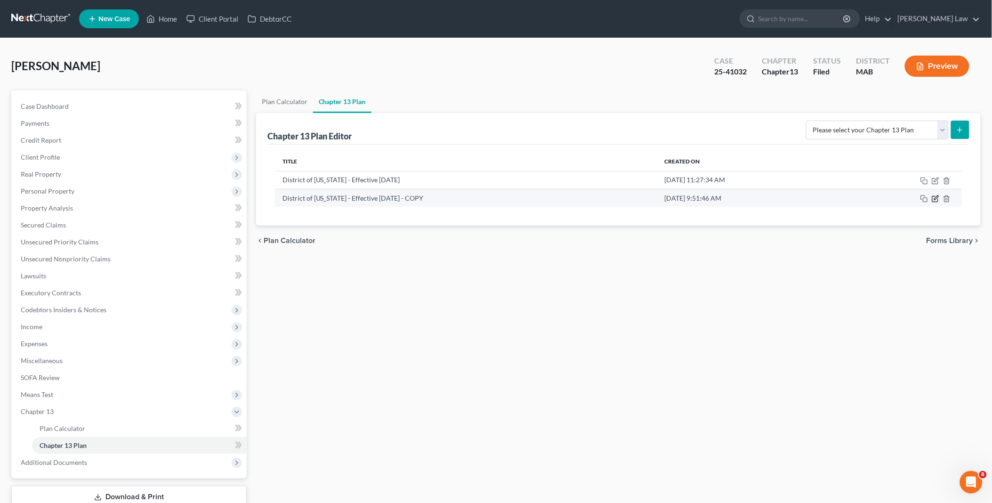
click at [935, 196] on icon "button" at bounding box center [936, 199] width 8 height 8
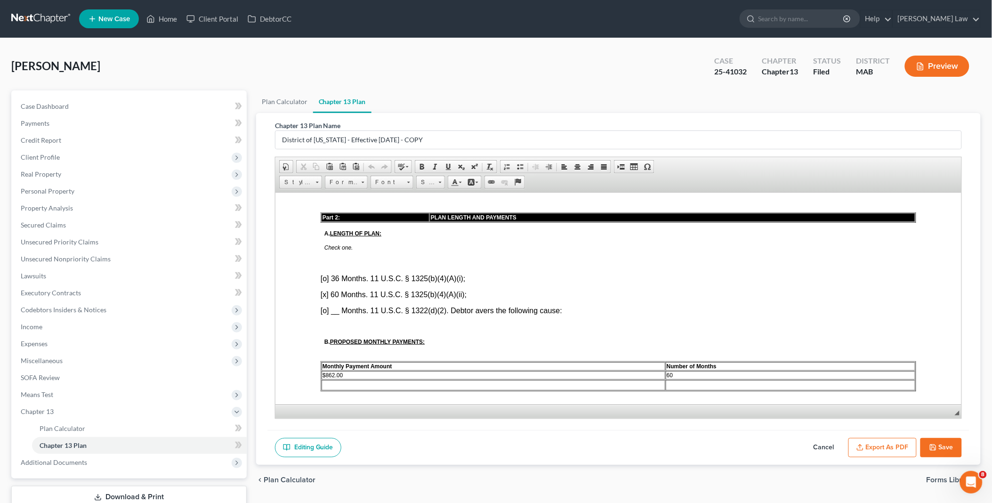
scroll to position [418, 0]
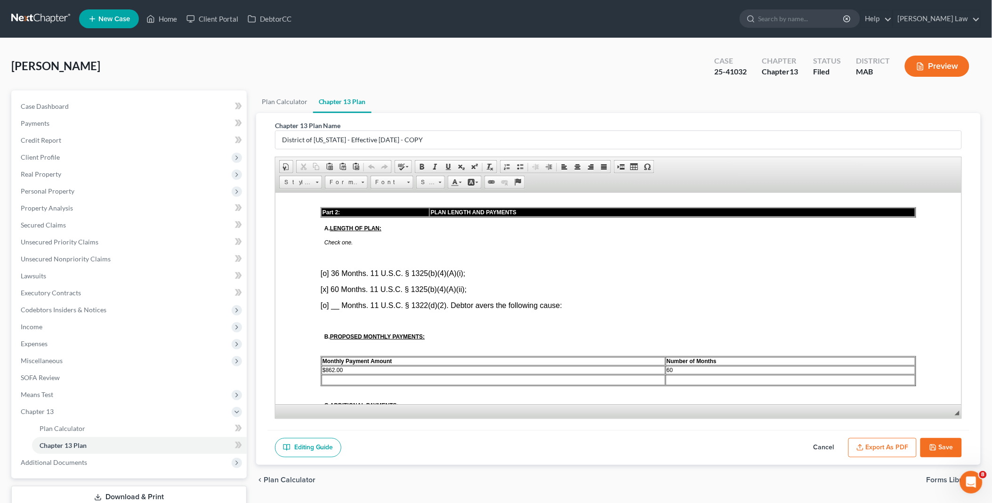
click at [935, 448] on polyline "button" at bounding box center [933, 449] width 3 height 2
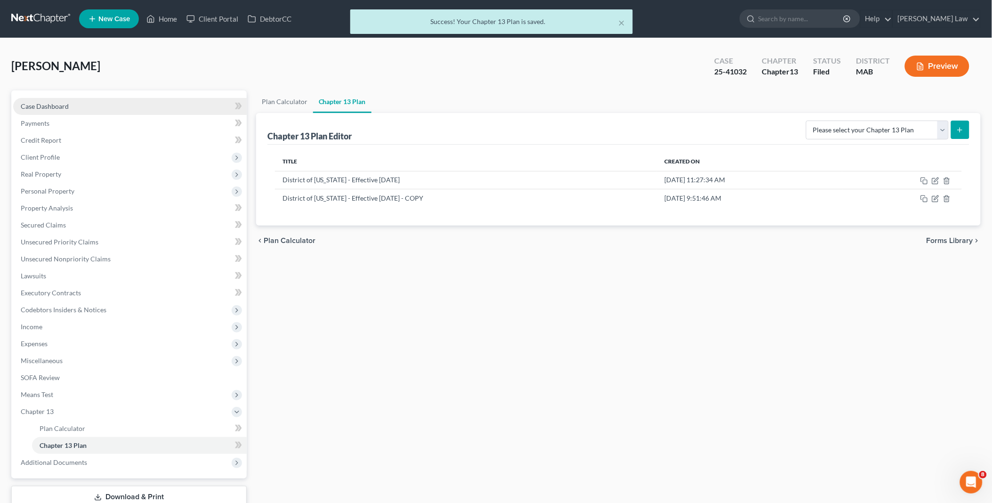
click at [64, 110] on link "Case Dashboard" at bounding box center [130, 106] width 234 height 17
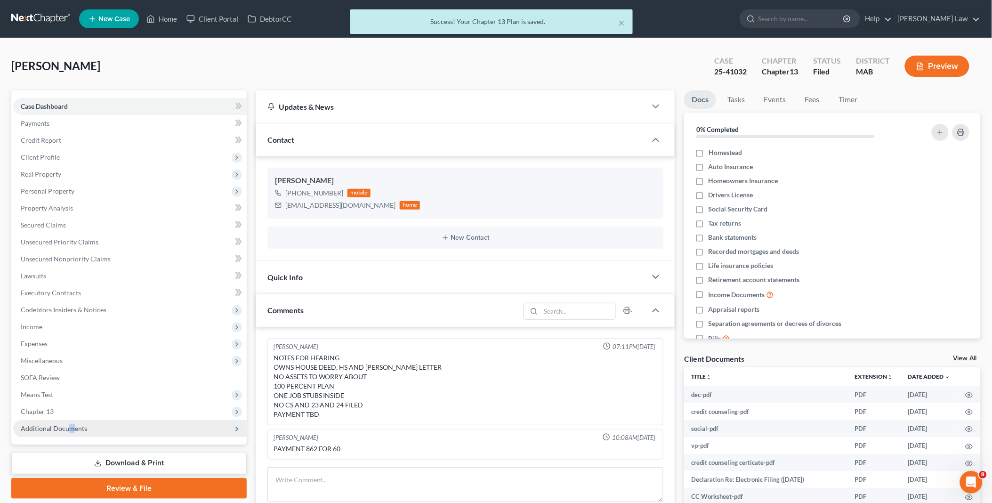
click at [70, 422] on span "Additional Documents" at bounding box center [130, 428] width 234 height 17
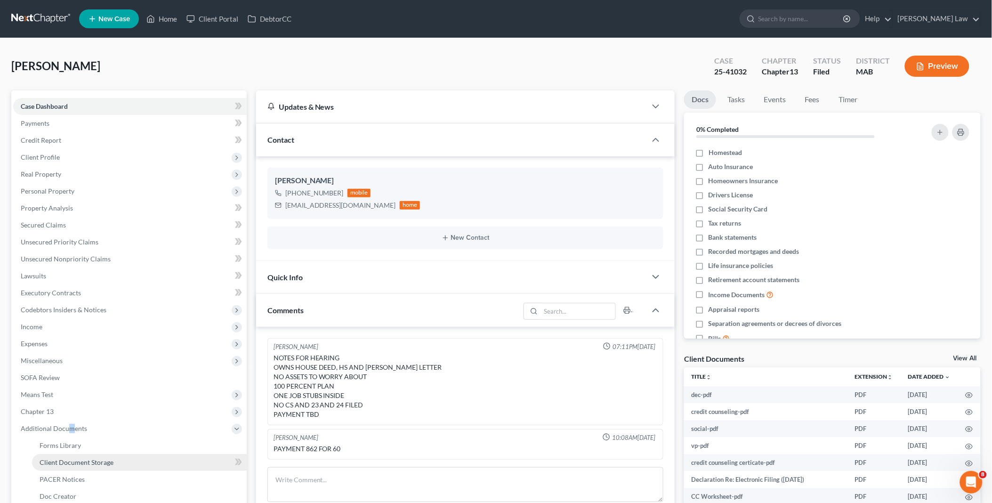
drag, startPoint x: 70, startPoint y: 423, endPoint x: 110, endPoint y: 463, distance: 57.0
click at [110, 463] on span "Client Document Storage" at bounding box center [77, 462] width 74 height 8
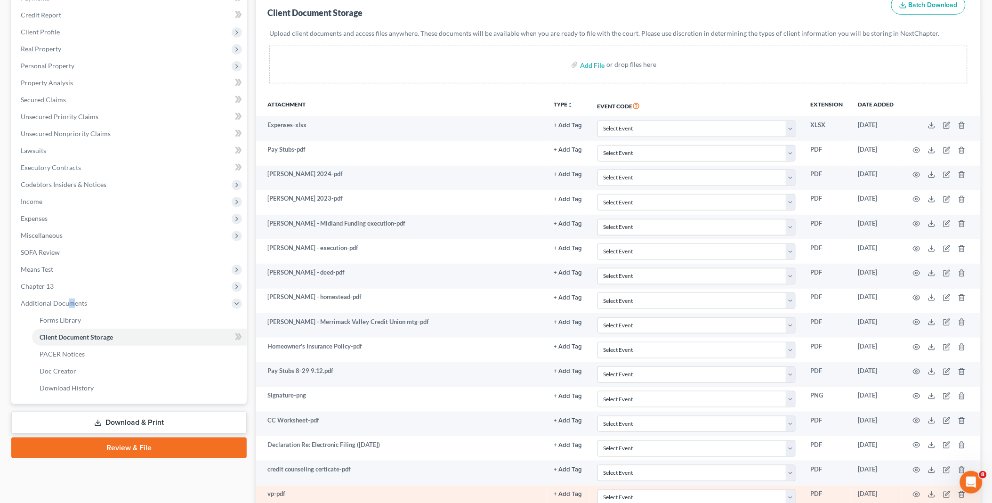
scroll to position [19, 0]
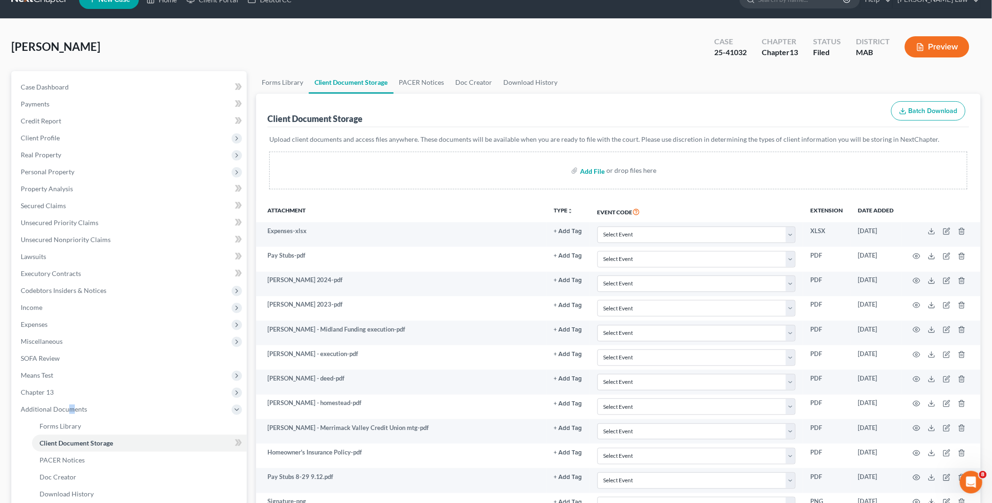
click at [593, 172] on input "file" at bounding box center [591, 170] width 23 height 17
type input "C:\fakepath\DebtorEducationNotification.PDF.pdf"
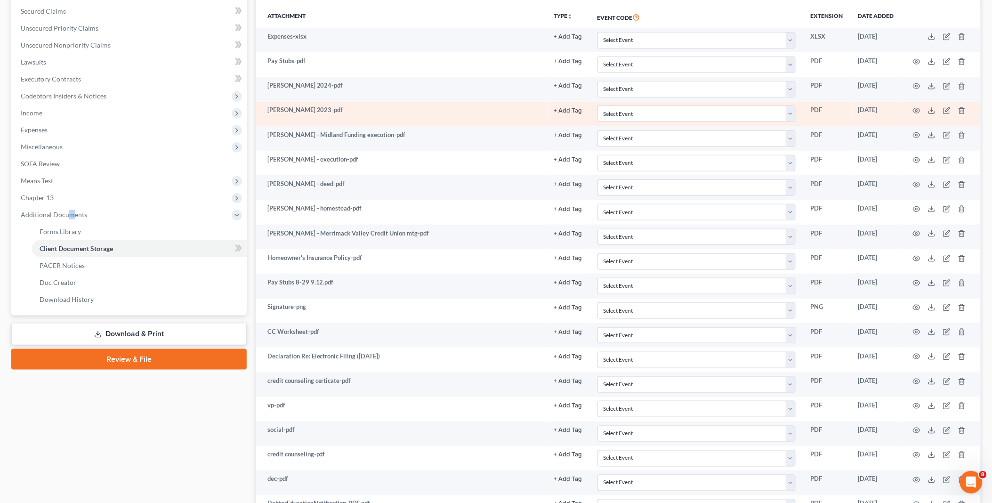
scroll to position [305, 0]
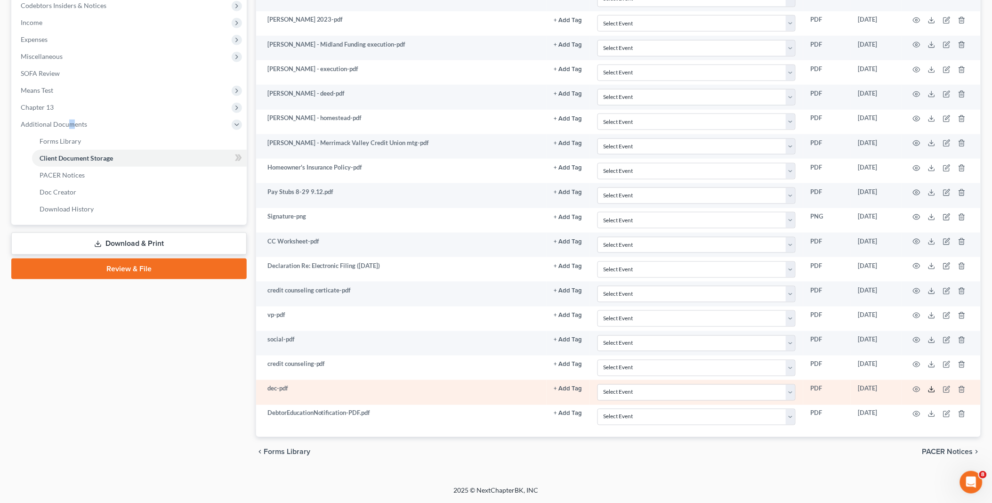
click at [931, 390] on polyline at bounding box center [932, 389] width 3 height 1
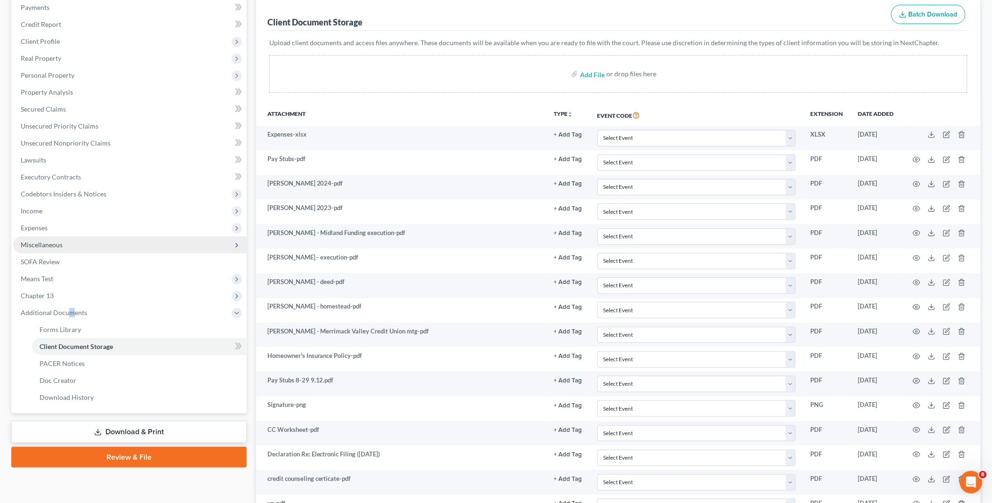
scroll to position [0, 0]
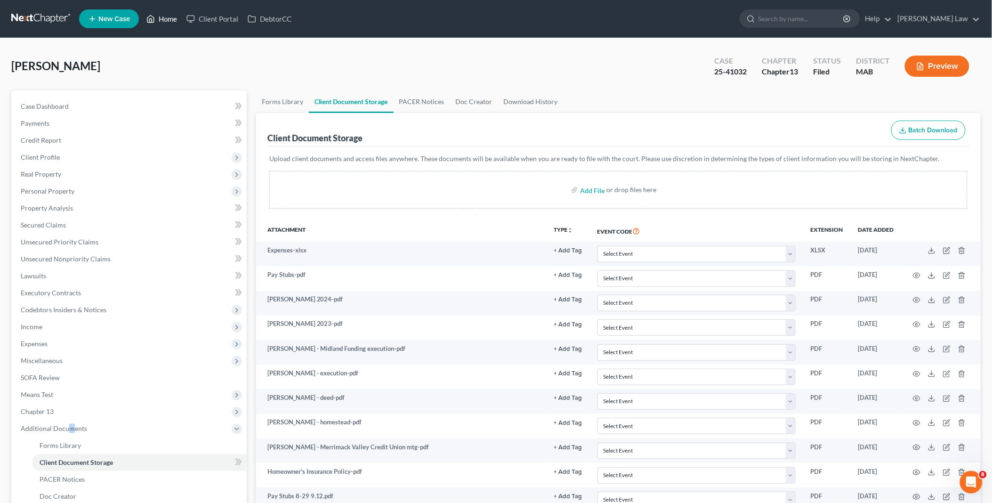
click at [165, 14] on link "Home" at bounding box center [162, 18] width 40 height 17
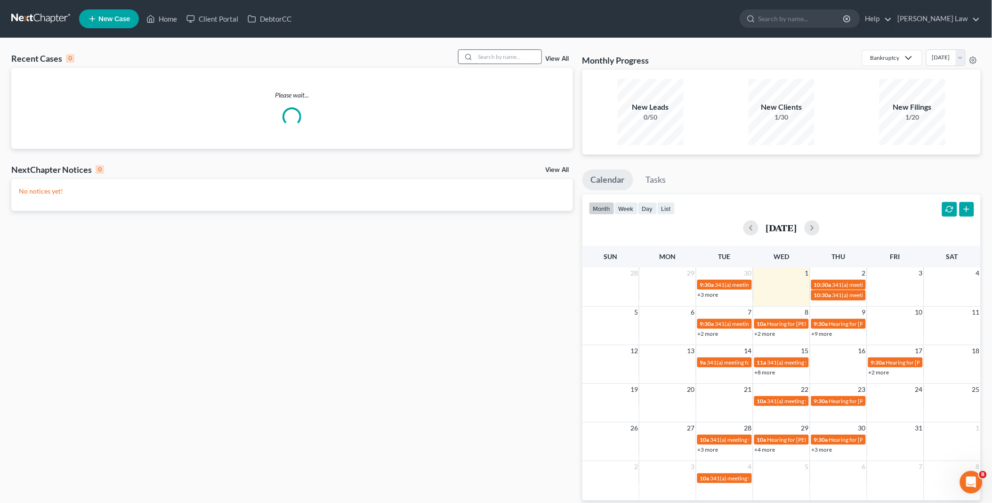
click at [488, 58] on input "search" at bounding box center [509, 57] width 66 height 14
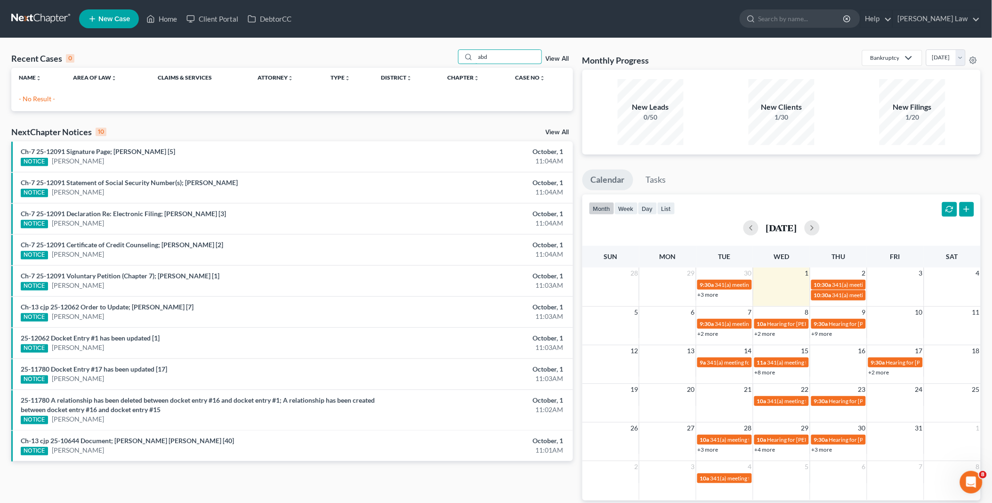
type input "abd"
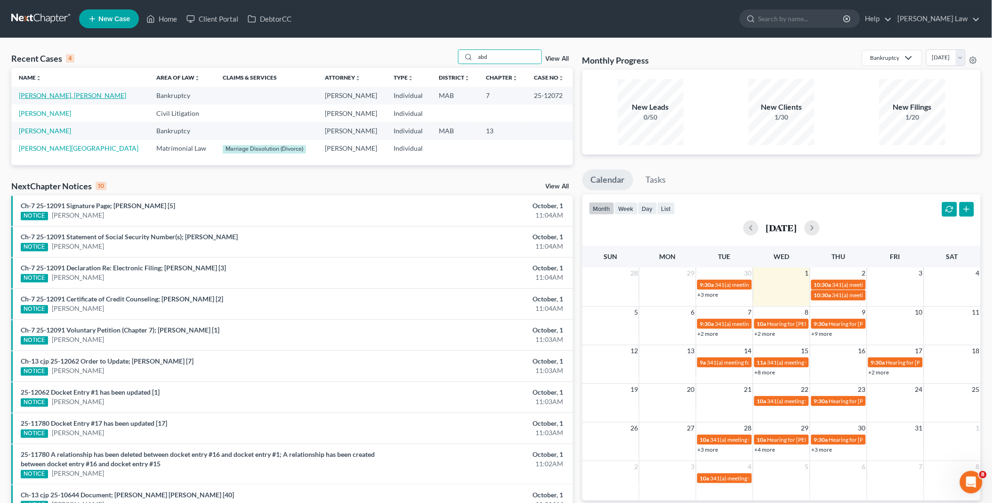
click at [57, 98] on link "[PERSON_NAME], [PERSON_NAME]" at bounding box center [72, 95] width 107 height 8
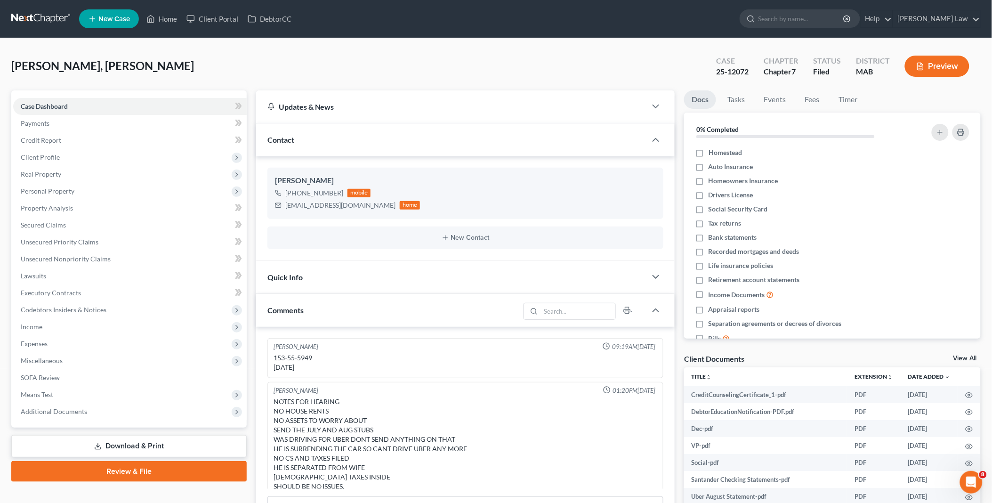
scroll to position [8, 0]
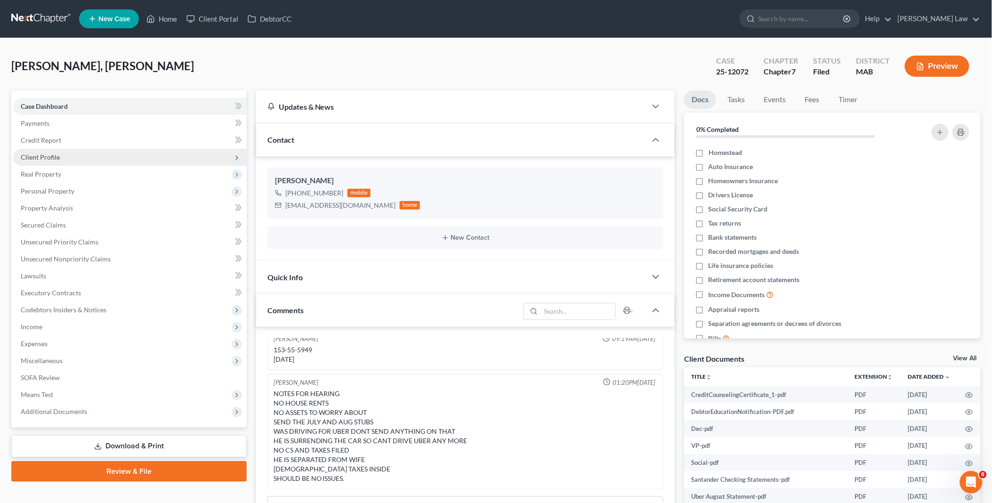
click at [63, 161] on span "Client Profile" at bounding box center [130, 157] width 234 height 17
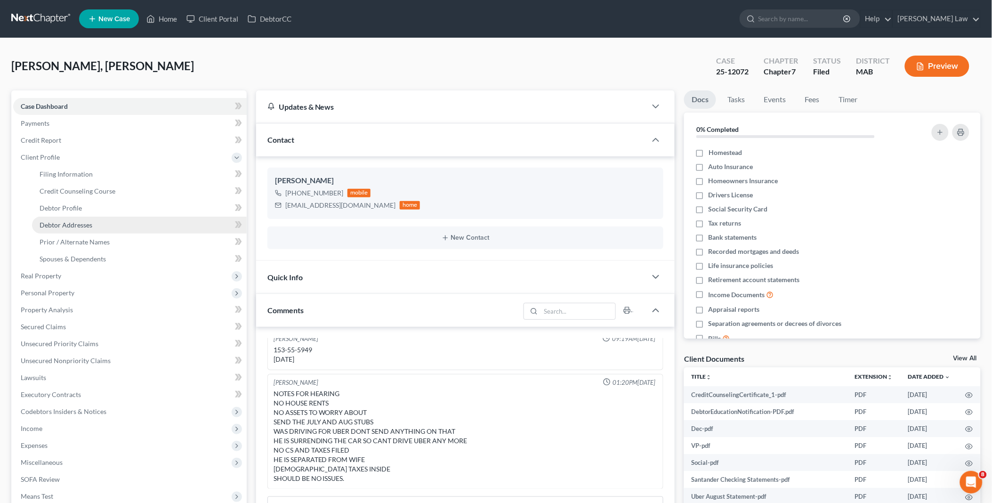
click at [74, 222] on span "Debtor Addresses" at bounding box center [66, 225] width 53 height 8
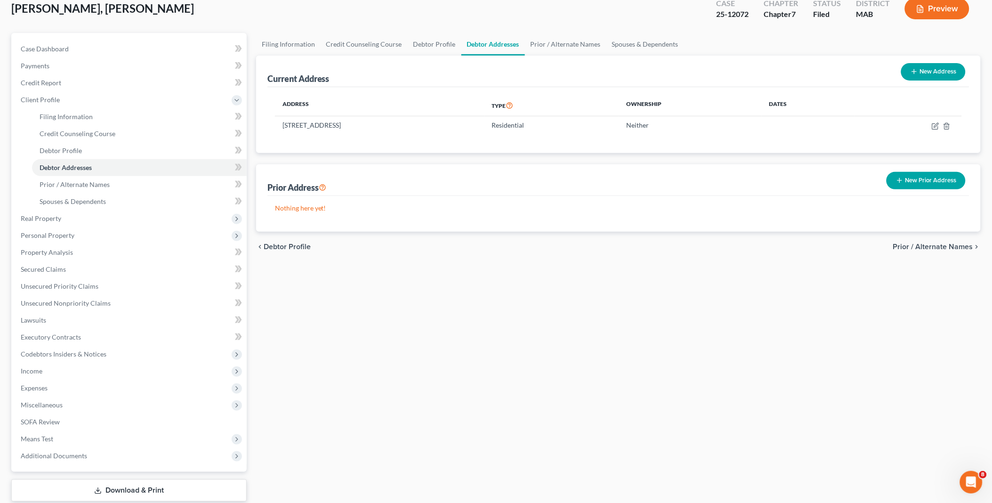
scroll to position [115, 0]
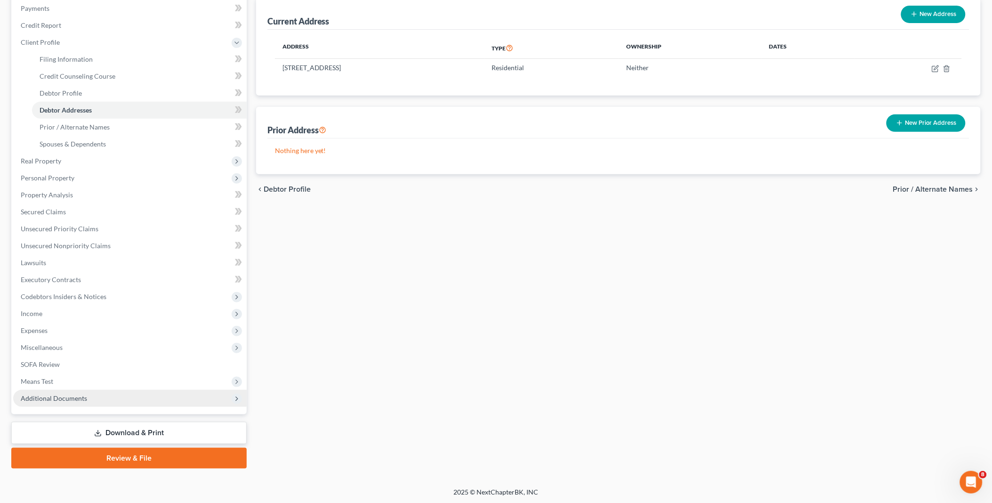
click at [79, 396] on span "Additional Documents" at bounding box center [54, 398] width 66 height 8
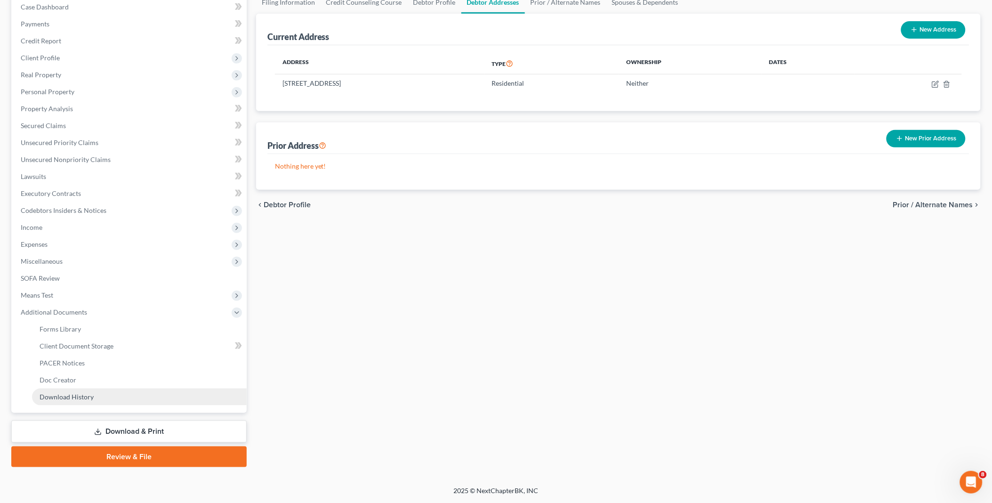
scroll to position [98, 0]
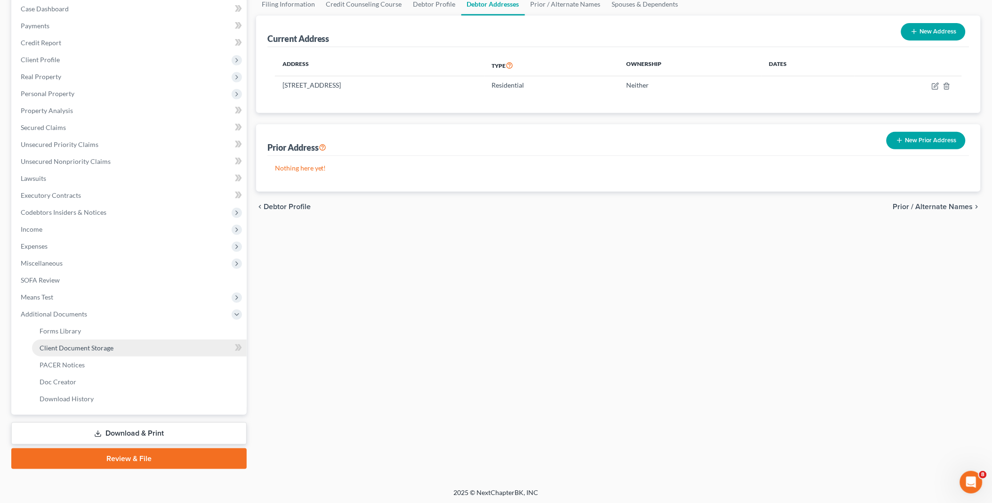
click at [89, 345] on span "Client Document Storage" at bounding box center [77, 348] width 74 height 8
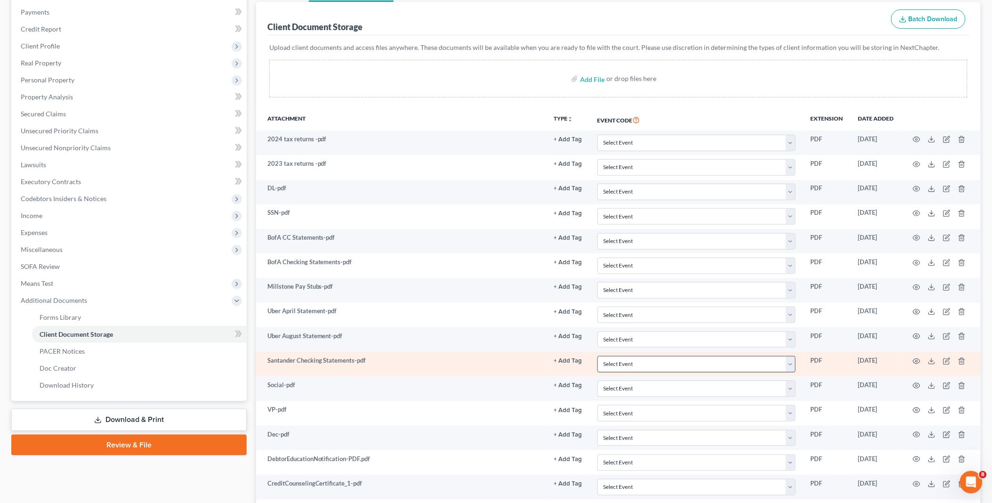
scroll to position [130, 0]
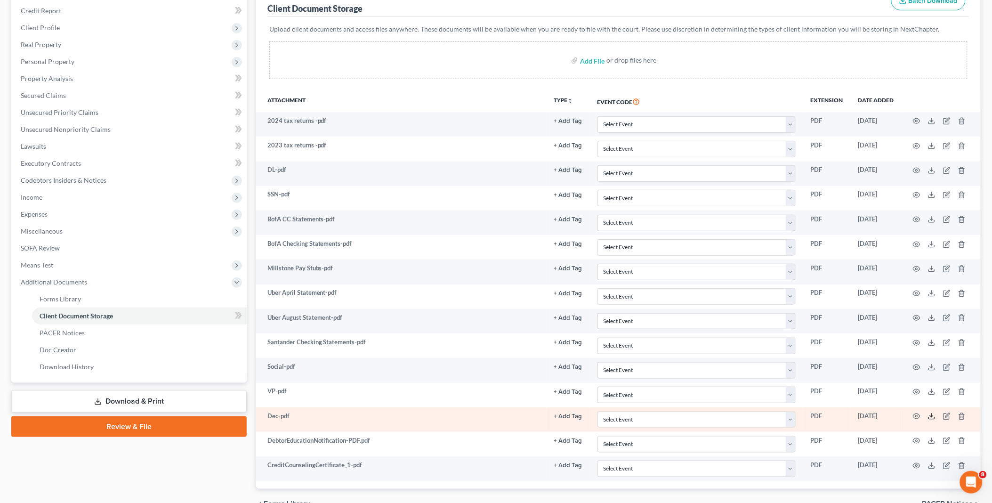
click at [931, 416] on icon at bounding box center [932, 417] width 8 height 8
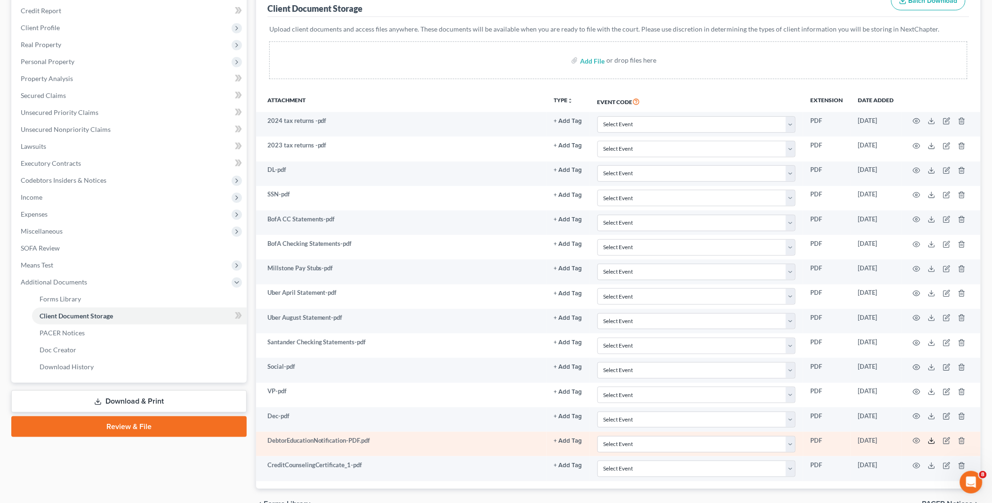
click at [933, 444] on icon at bounding box center [932, 441] width 8 height 8
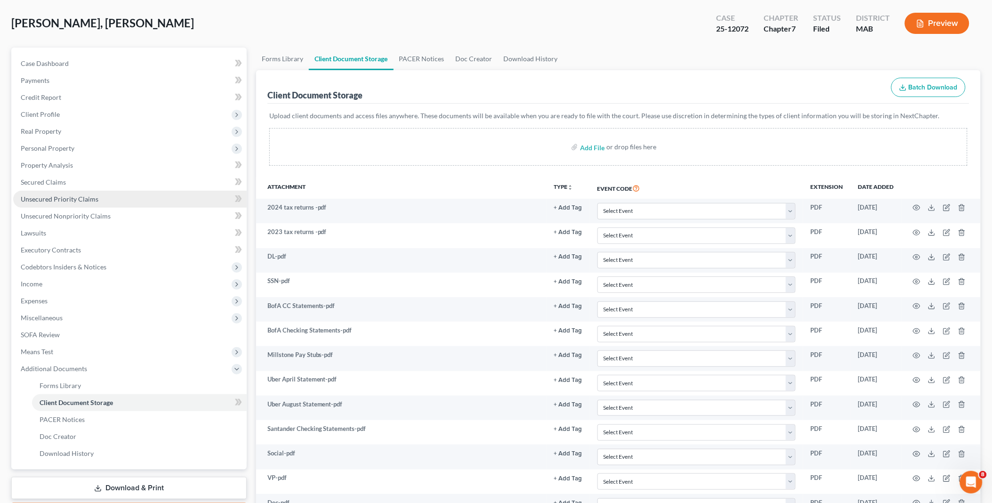
scroll to position [0, 0]
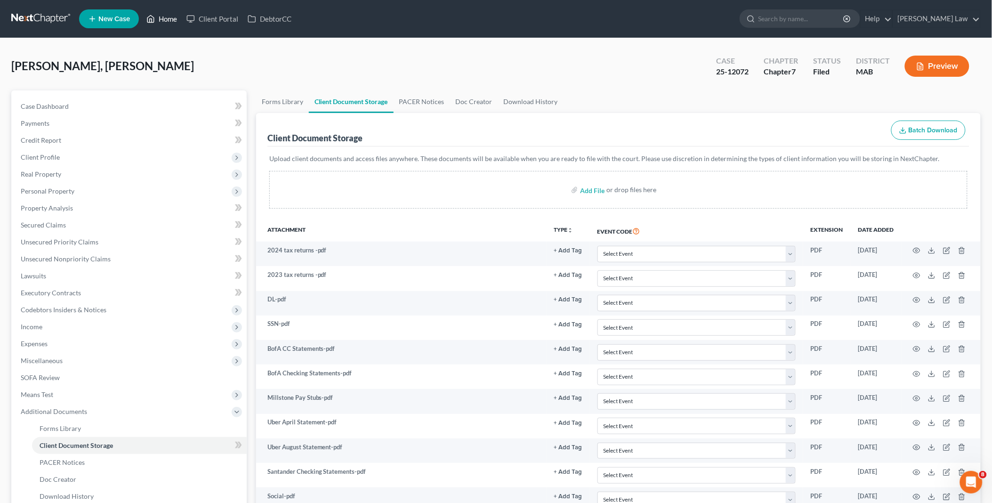
click at [173, 17] on link "Home" at bounding box center [162, 18] width 40 height 17
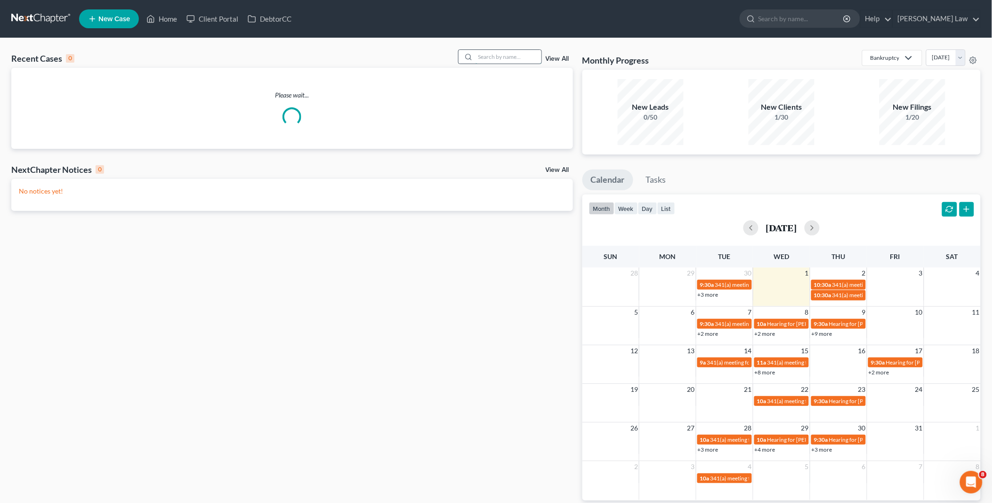
click at [503, 57] on input "search" at bounding box center [509, 57] width 66 height 14
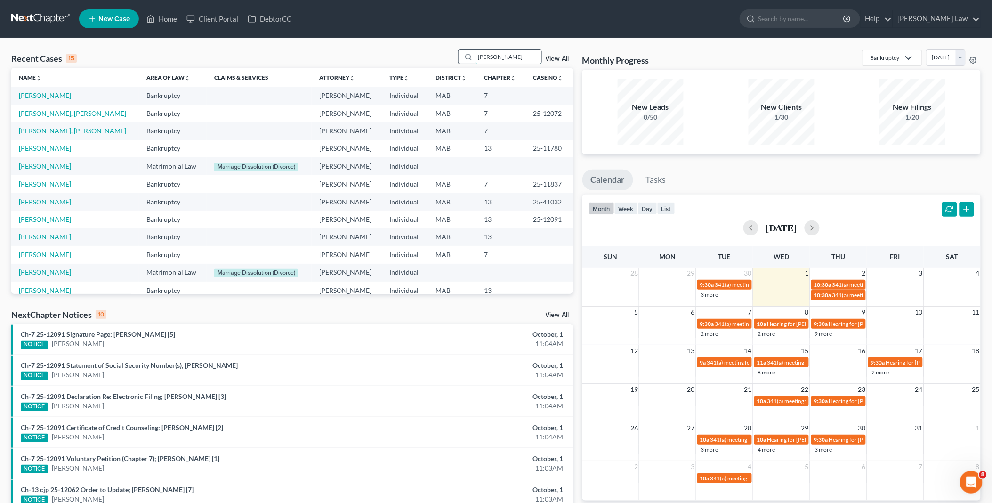
type input "[PERSON_NAME]"
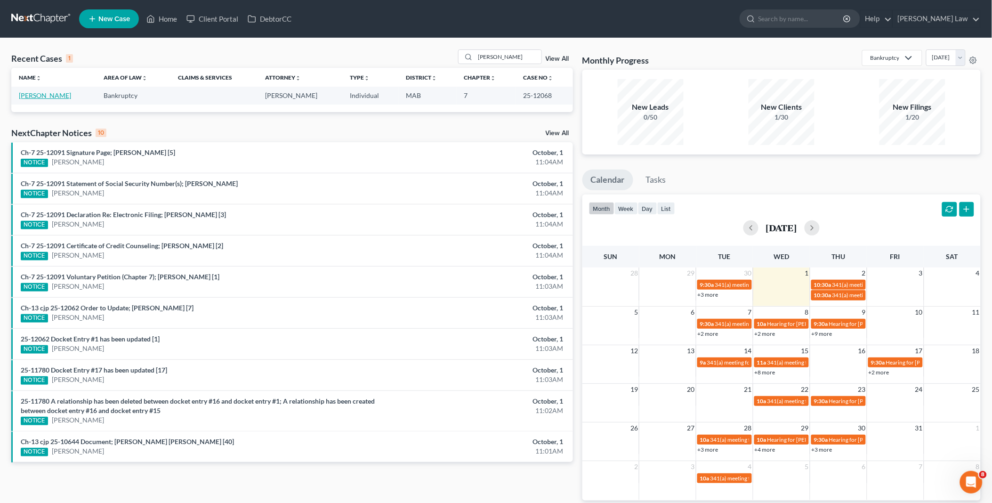
click at [42, 96] on link "[PERSON_NAME]" at bounding box center [45, 95] width 52 height 8
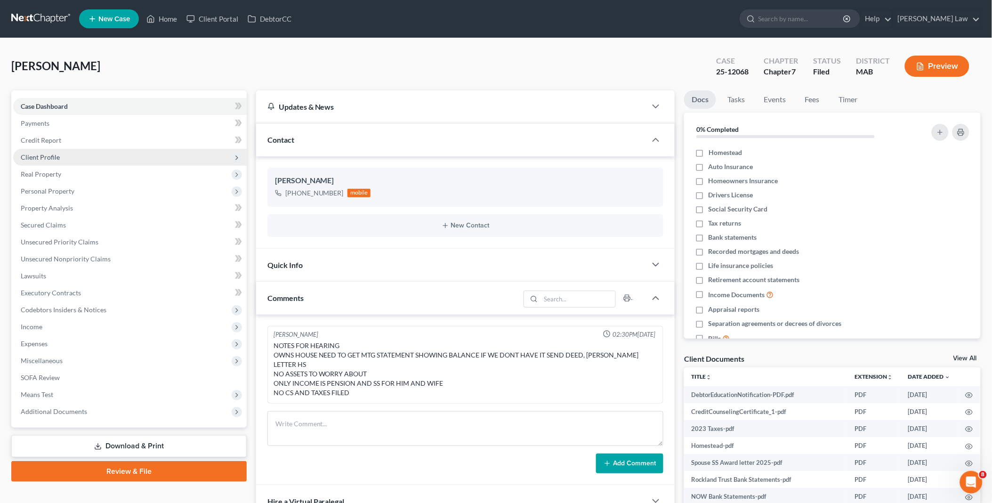
click at [64, 157] on span "Client Profile" at bounding box center [130, 157] width 234 height 17
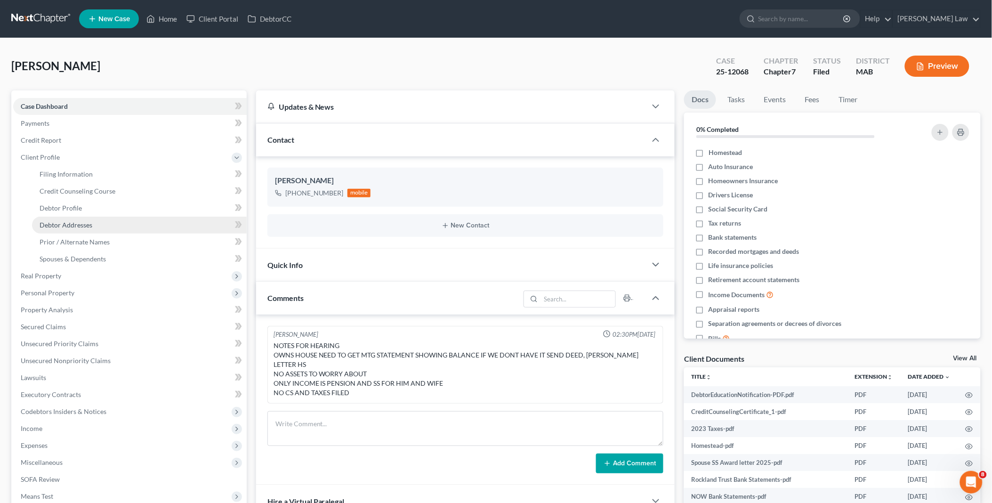
click at [87, 226] on span "Debtor Addresses" at bounding box center [66, 225] width 53 height 8
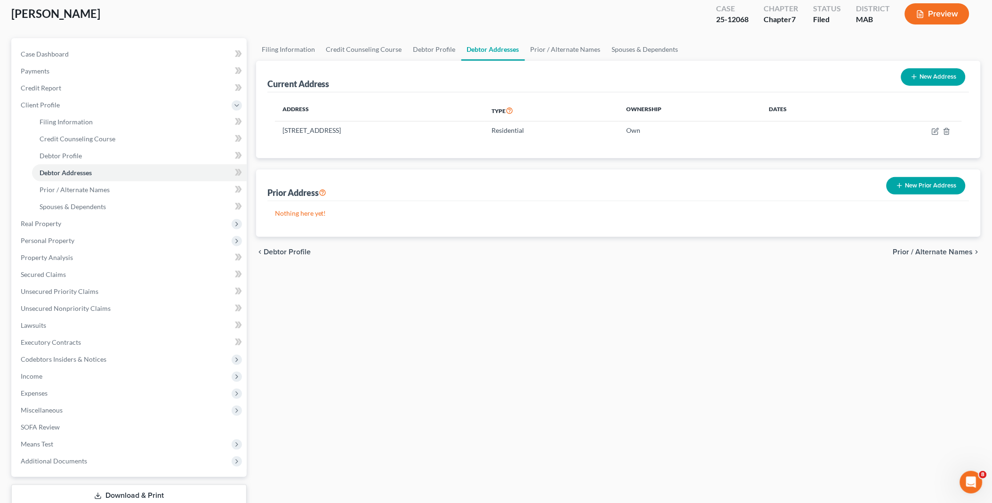
scroll to position [115, 0]
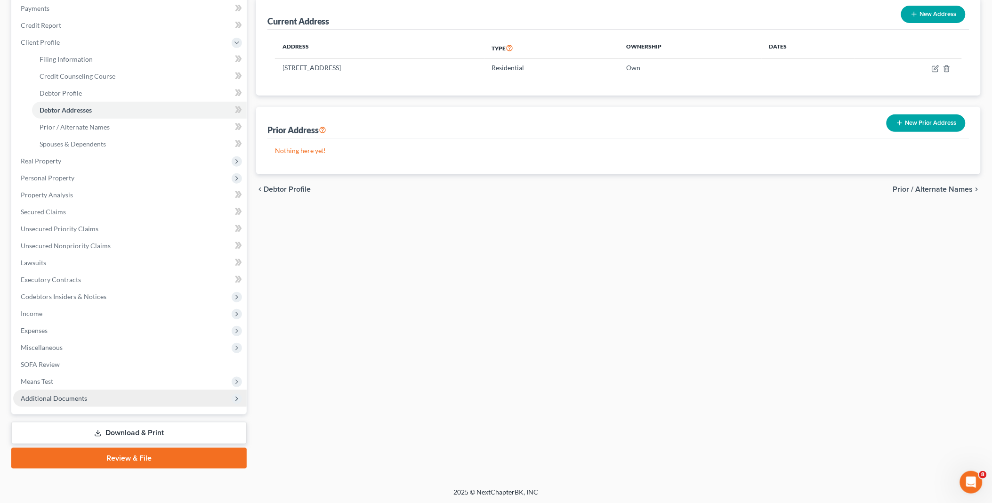
click at [73, 391] on span "Additional Documents" at bounding box center [130, 398] width 234 height 17
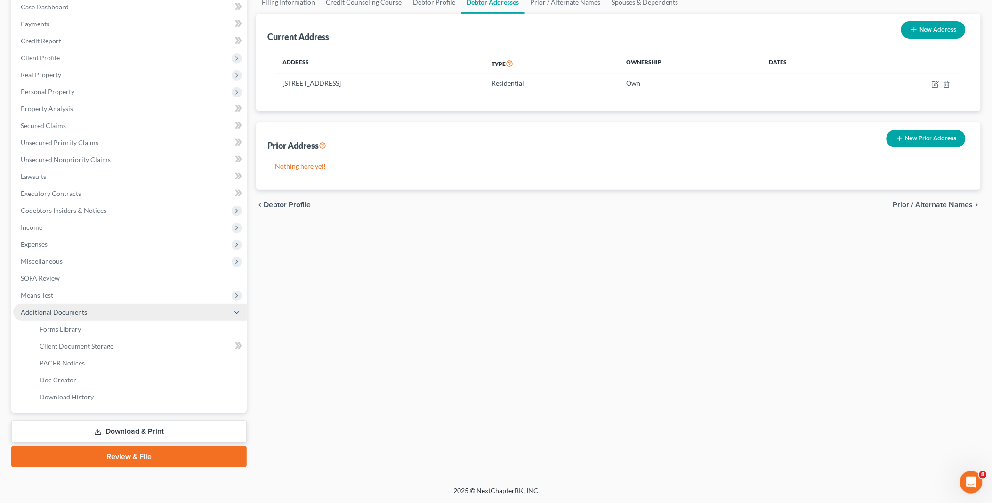
scroll to position [98, 0]
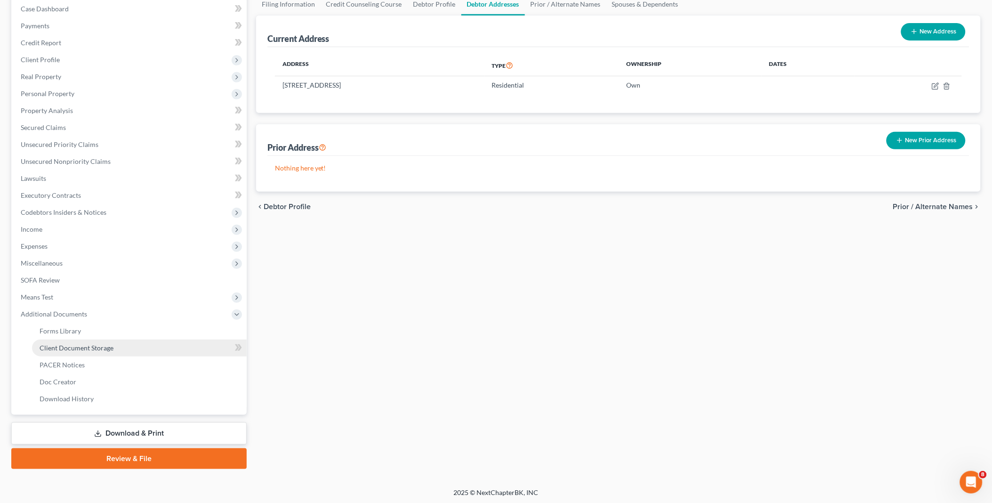
click at [85, 346] on span "Client Document Storage" at bounding box center [77, 348] width 74 height 8
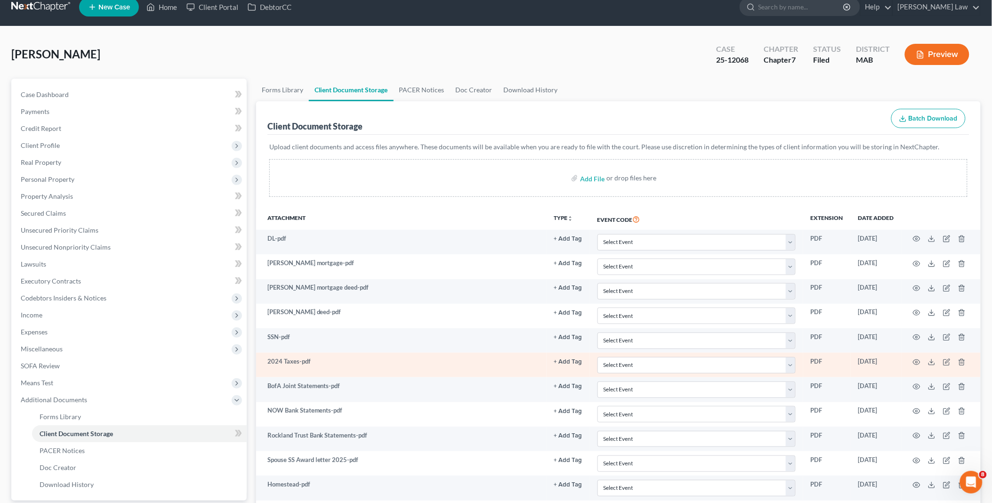
scroll to position [157, 0]
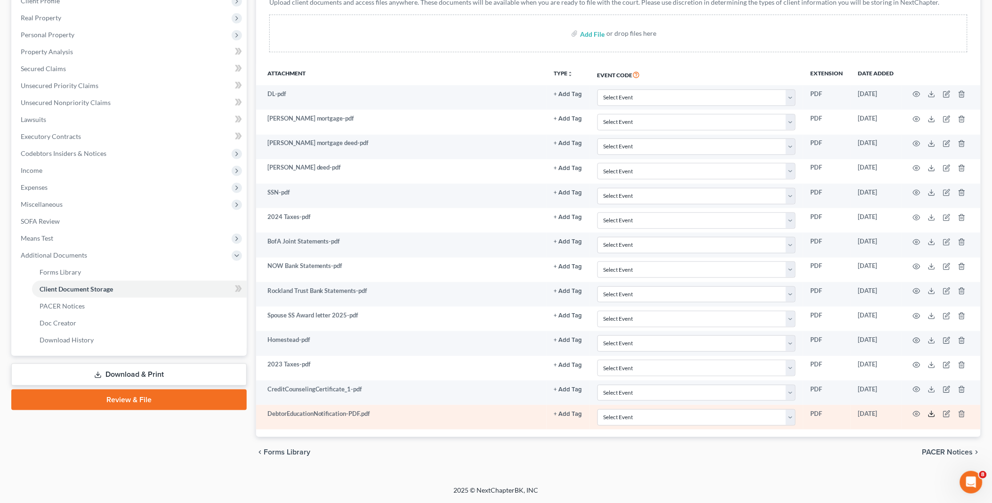
click at [931, 415] on icon at bounding box center [932, 414] width 8 height 8
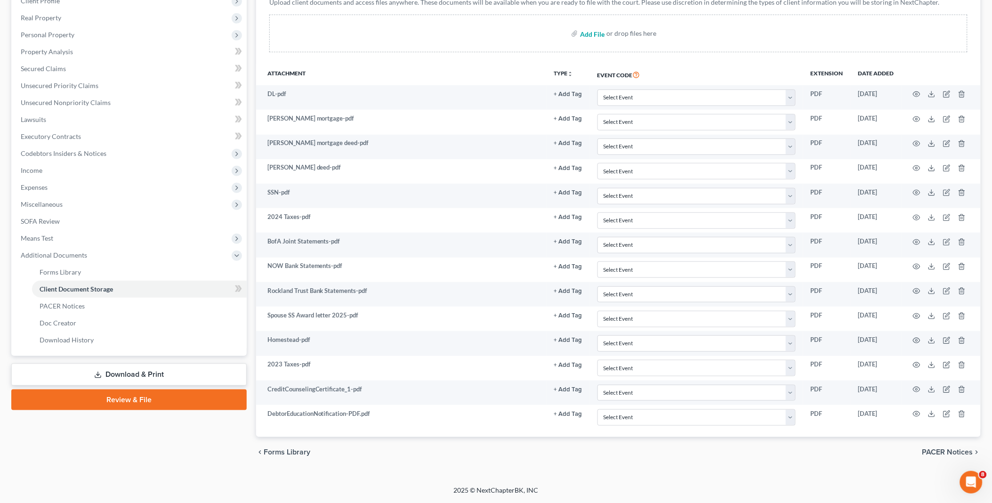
click at [590, 34] on input "file" at bounding box center [591, 33] width 23 height 17
type input "C:\fakepath\[PERSON_NAME] vp.pdf"
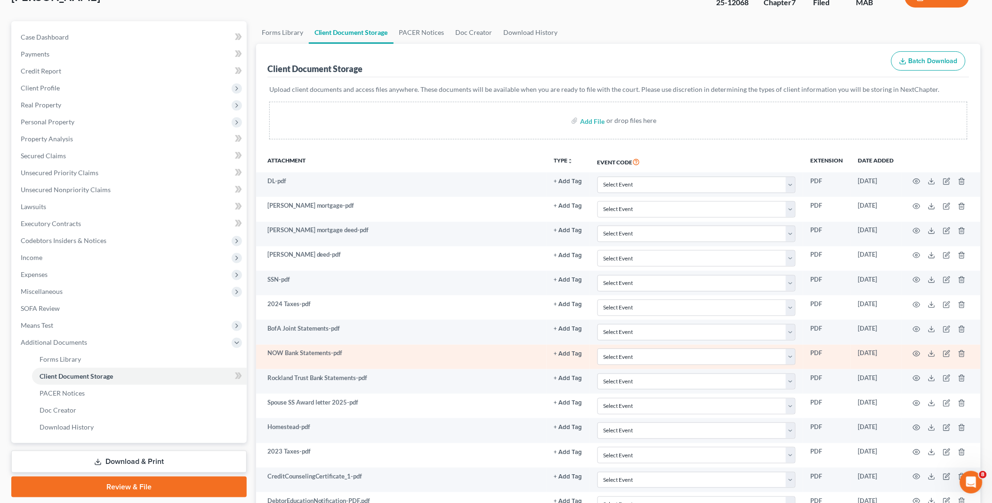
scroll to position [0, 0]
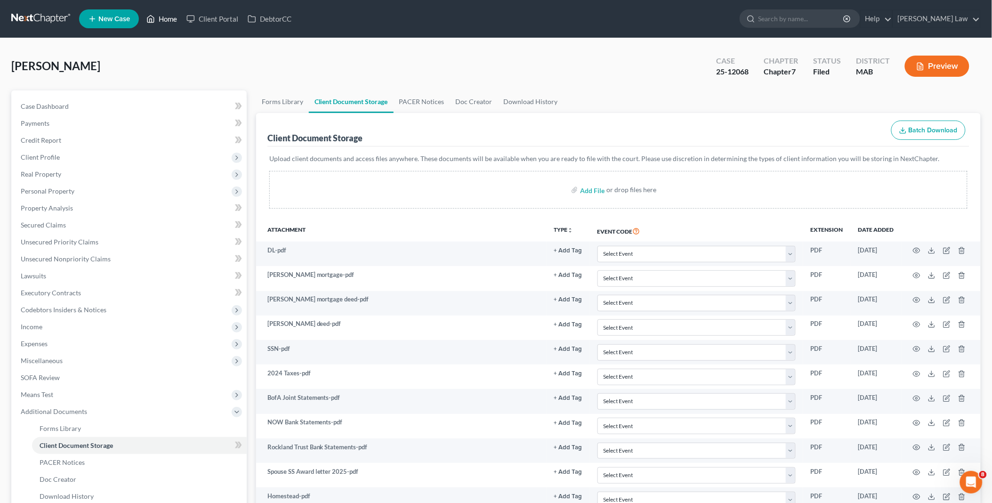
click at [168, 17] on link "Home" at bounding box center [162, 18] width 40 height 17
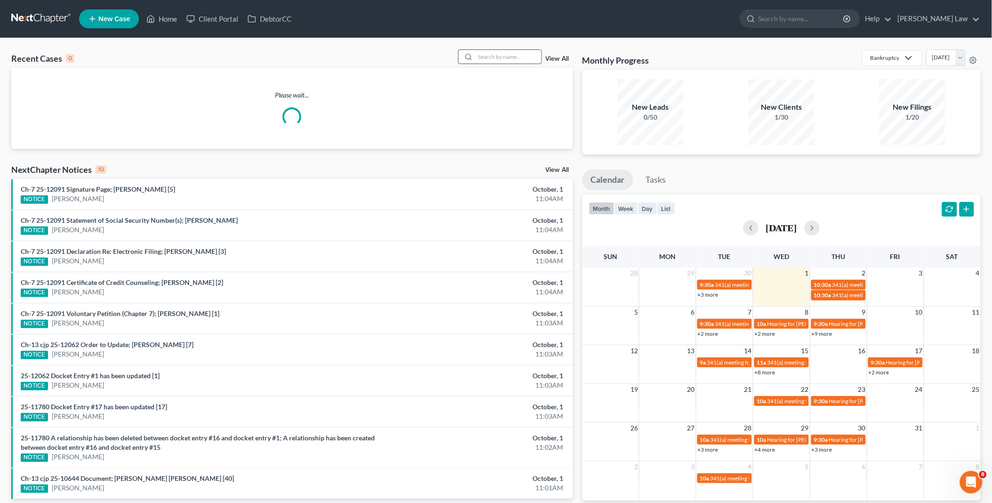
click at [528, 54] on input "search" at bounding box center [509, 57] width 66 height 14
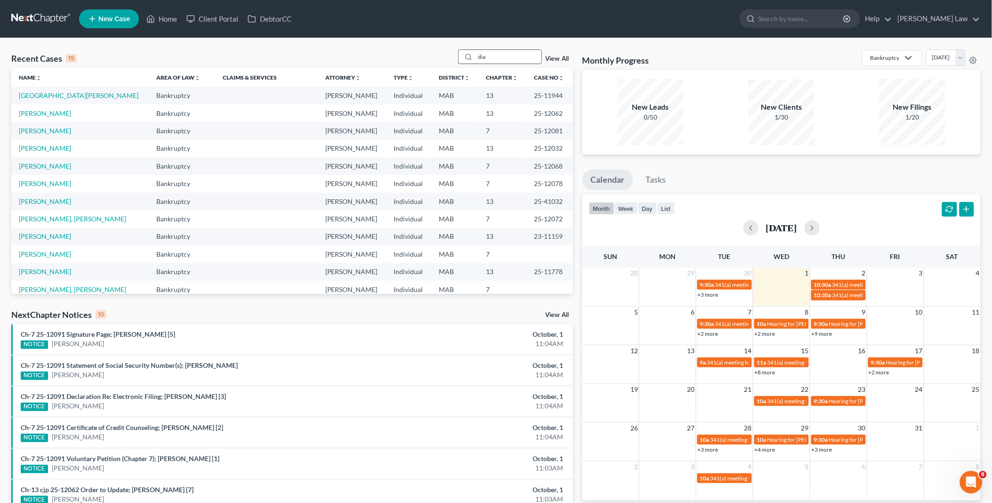
type input "dia"
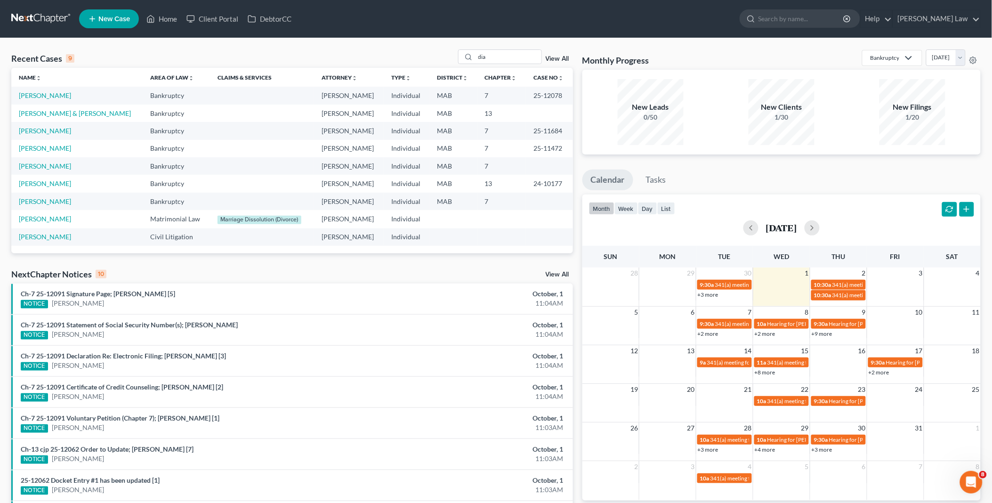
click at [48, 90] on td "[PERSON_NAME]" at bounding box center [76, 95] width 131 height 17
click at [51, 94] on link "[PERSON_NAME]" at bounding box center [45, 95] width 52 height 8
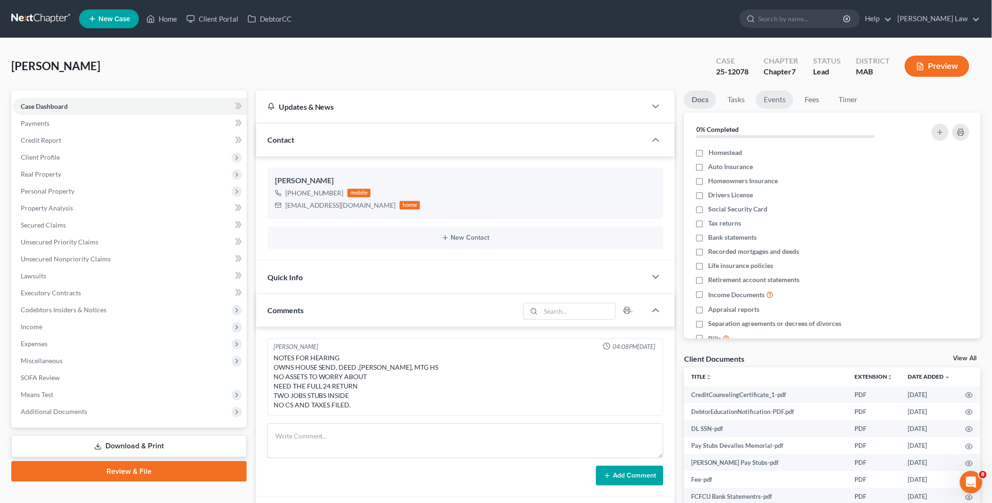
click at [784, 95] on link "Events" at bounding box center [774, 99] width 37 height 18
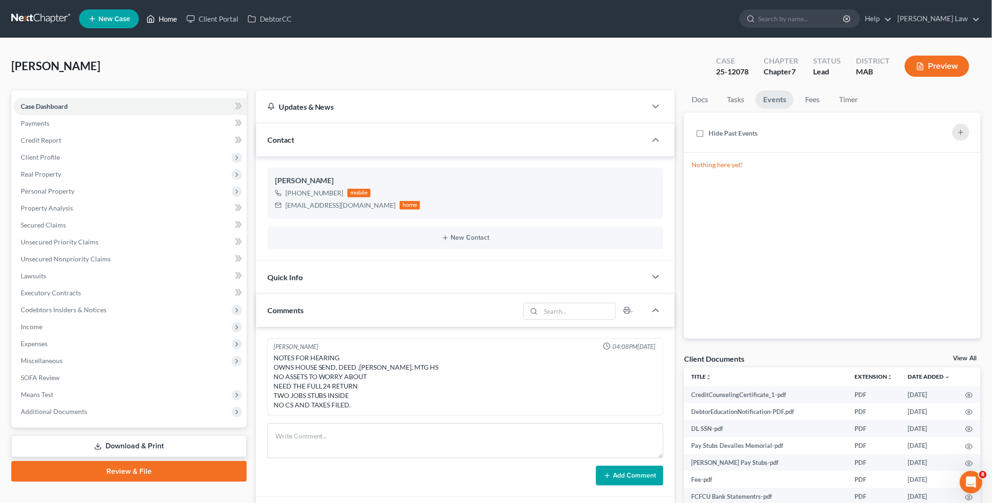
drag, startPoint x: 159, startPoint y: 18, endPoint x: 507, endPoint y: 62, distance: 350.4
click at [159, 18] on link "Home" at bounding box center [162, 18] width 40 height 17
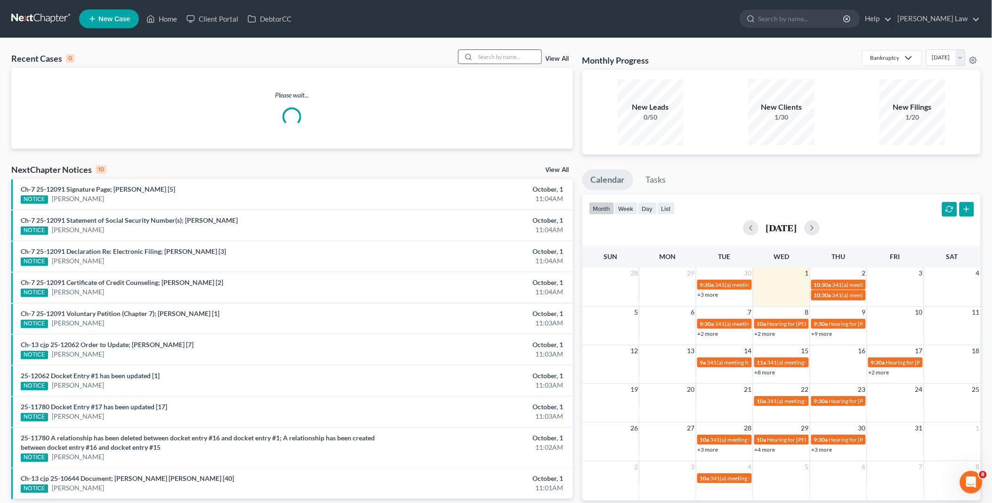
click at [482, 56] on input "search" at bounding box center [509, 57] width 66 height 14
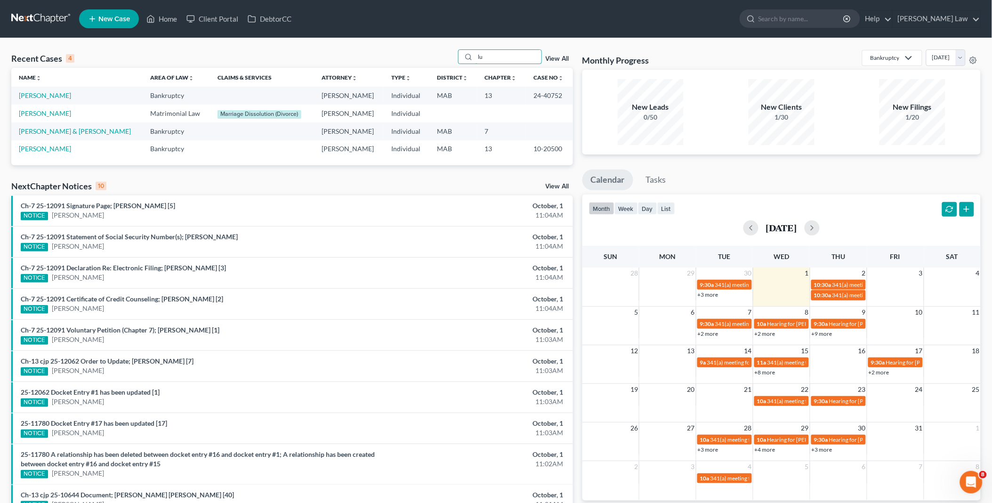
type input "l"
type input "mar"
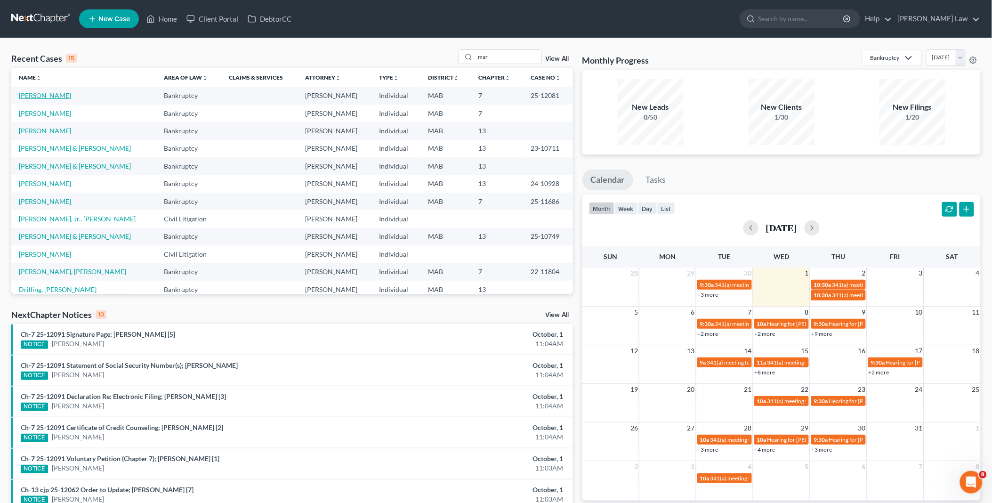
click at [46, 96] on link "[PERSON_NAME]" at bounding box center [45, 95] width 52 height 8
